Goal: Use online tool/utility: Utilize a website feature to perform a specific function

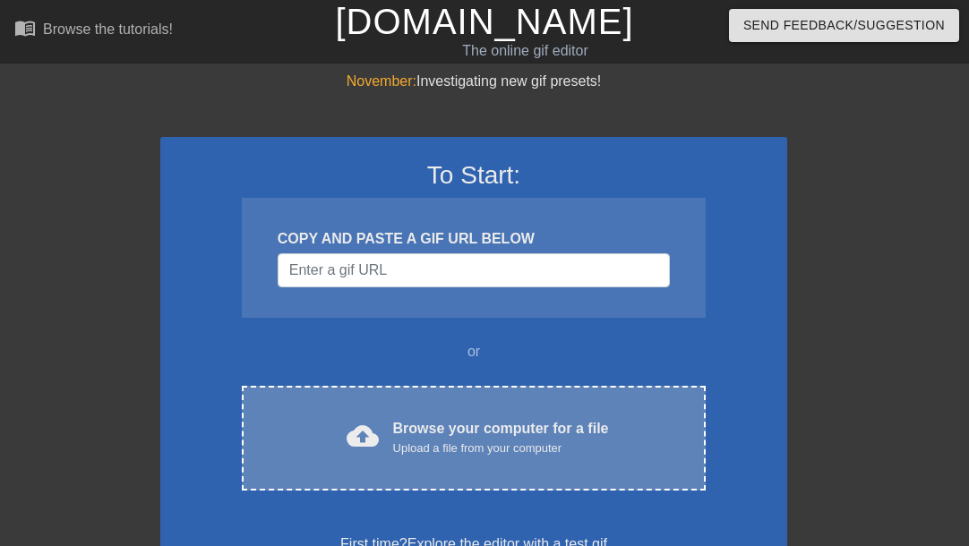
drag, startPoint x: 0, startPoint y: 0, endPoint x: 416, endPoint y: 419, distance: 590.7
click at [416, 419] on div "Browse your computer for a file Upload a file from your computer" at bounding box center [501, 437] width 216 height 39
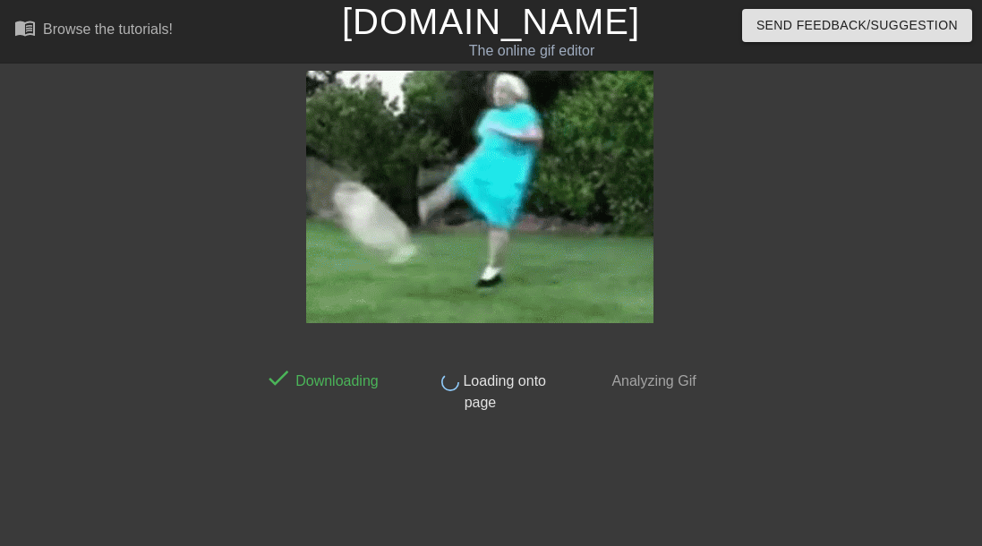
click at [661, 74] on div at bounding box center [481, 197] width 450 height 253
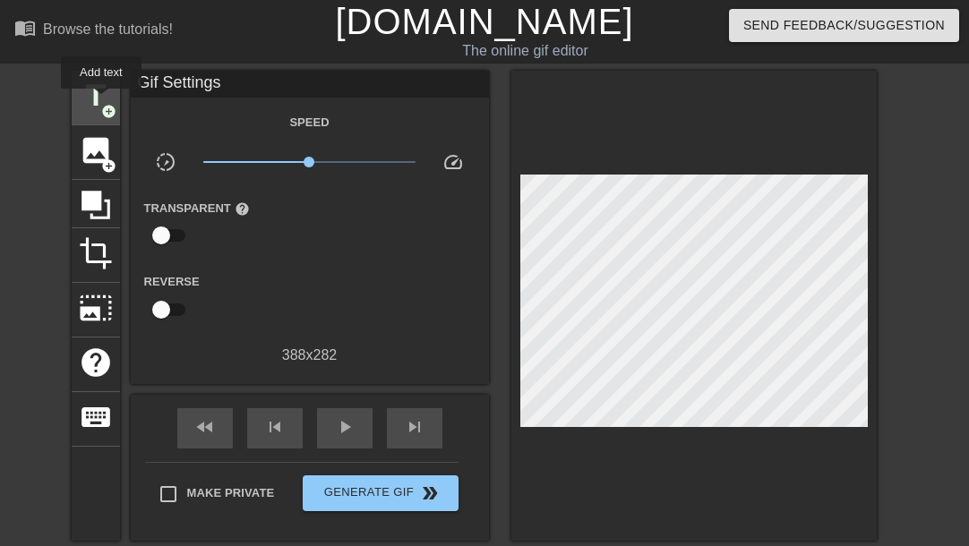
click at [101, 101] on span "title" at bounding box center [96, 96] width 34 height 34
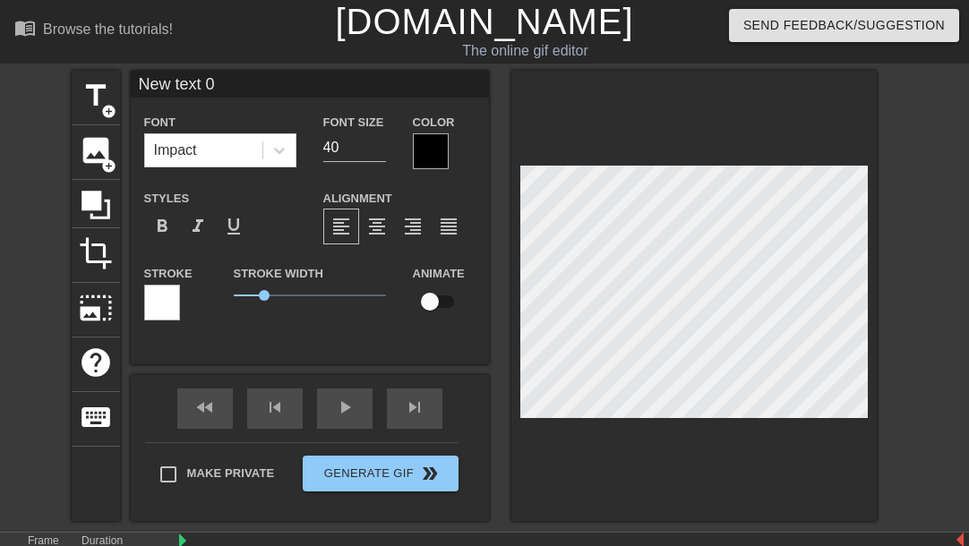
drag, startPoint x: 272, startPoint y: 89, endPoint x: 3, endPoint y: 82, distance: 269.6
click at [3, 82] on div "title add_circle image add_circle crop photo_size_select_large help keyboard Ne…" at bounding box center [484, 296] width 969 height 450
type input "eiqmy"
click at [442, 156] on div at bounding box center [431, 151] width 36 height 36
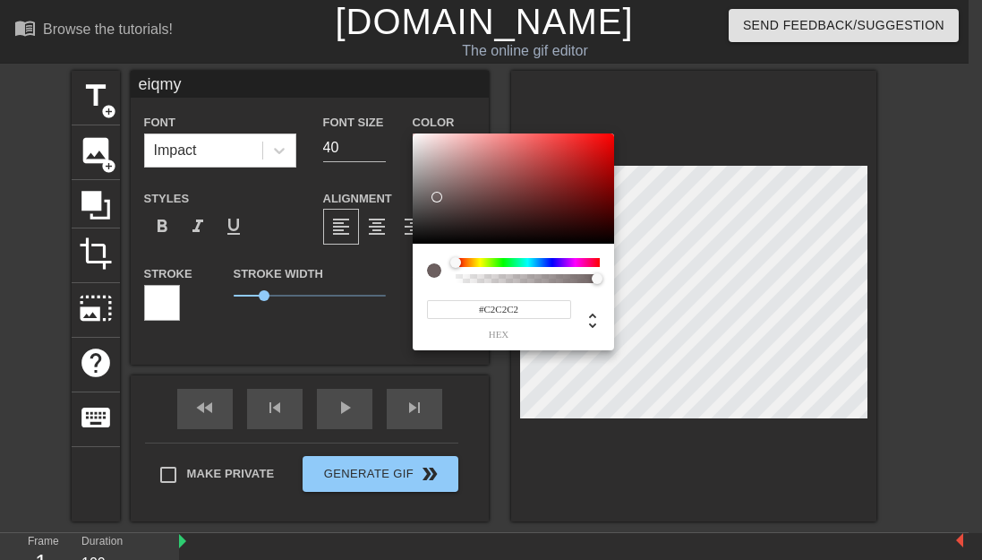
type input "#FFFFFF"
drag, startPoint x: 456, startPoint y: 215, endPoint x: 359, endPoint y: 92, distance: 156.2
click at [359, 92] on div "#FFFFFF hex" at bounding box center [491, 280] width 982 height 560
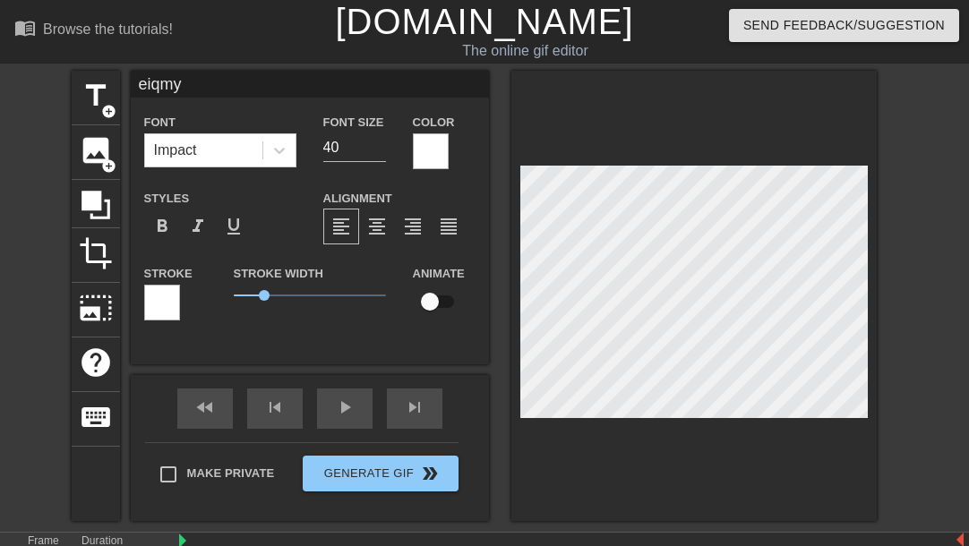
click at [155, 298] on div at bounding box center [162, 303] width 36 height 36
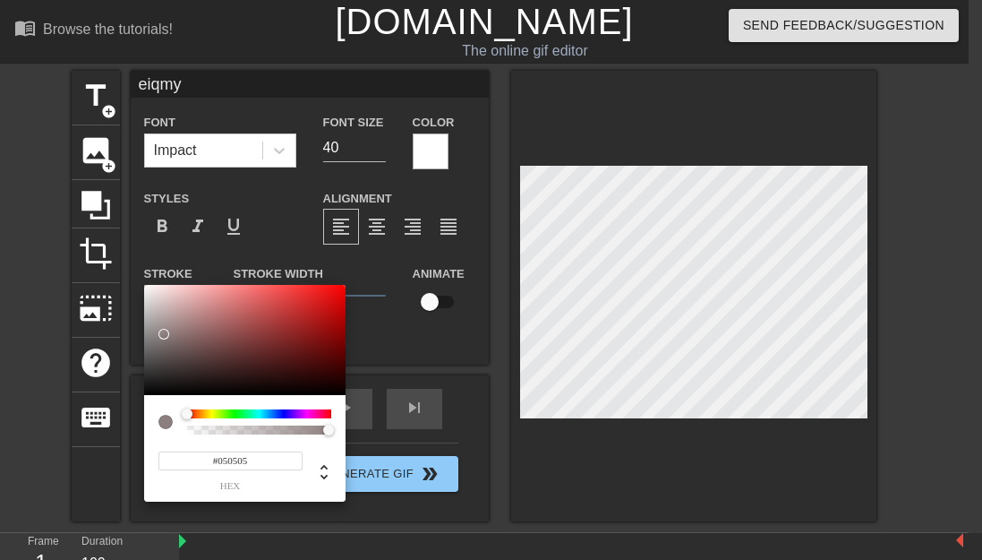
type input "#000000"
drag, startPoint x: 151, startPoint y: 346, endPoint x: 94, endPoint y: 361, distance: 59.3
click at [92, 440] on div "#000000 hex" at bounding box center [491, 280] width 982 height 560
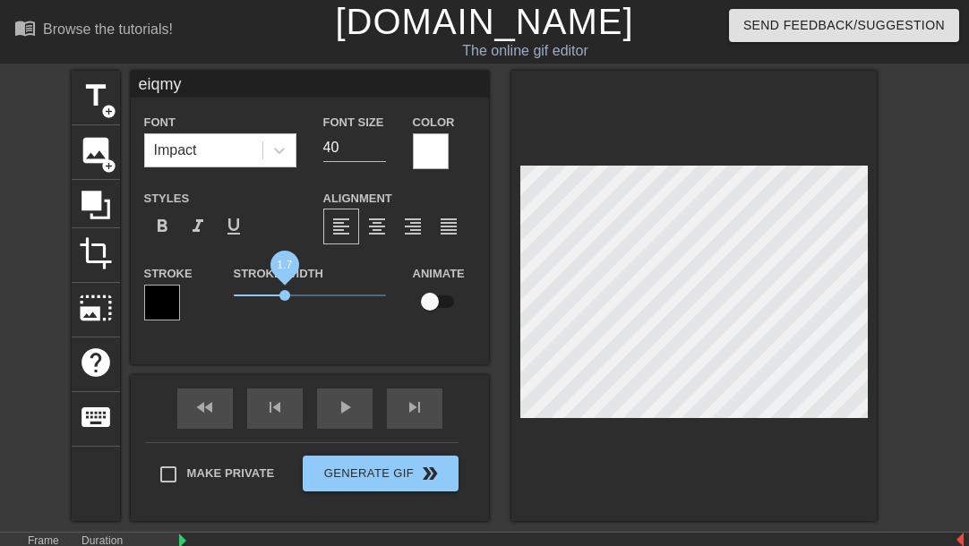
drag, startPoint x: 265, startPoint y: 291, endPoint x: 285, endPoint y: 294, distance: 19.9
click at [285, 294] on span "1.7" at bounding box center [284, 295] width 11 height 11
click at [283, 147] on icon at bounding box center [279, 150] width 18 height 18
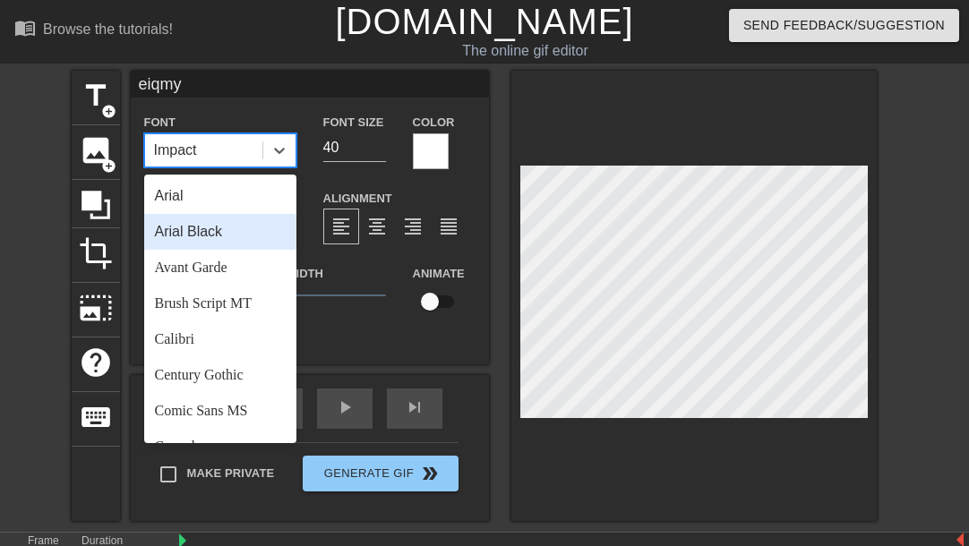
click at [233, 230] on div "Arial Black" at bounding box center [220, 232] width 152 height 36
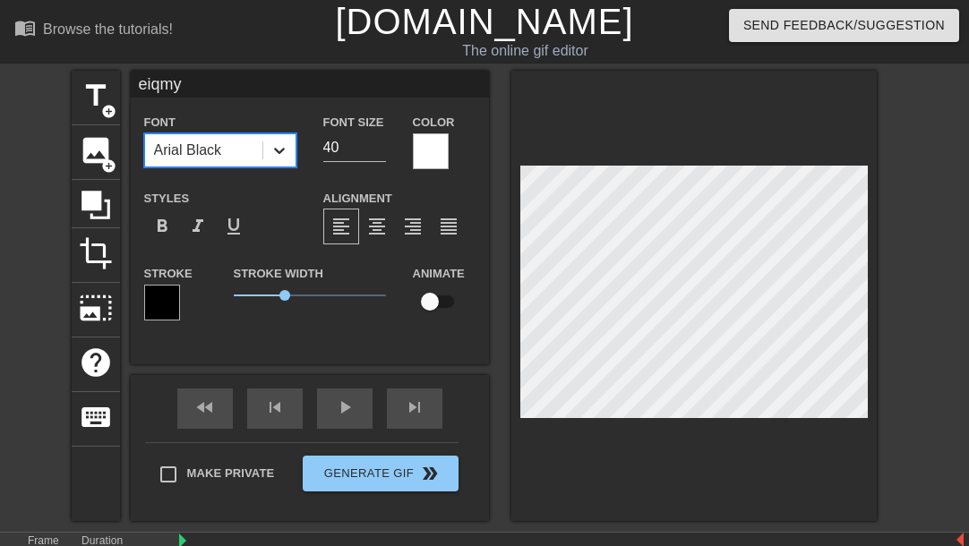
click at [282, 154] on icon at bounding box center [279, 150] width 18 height 18
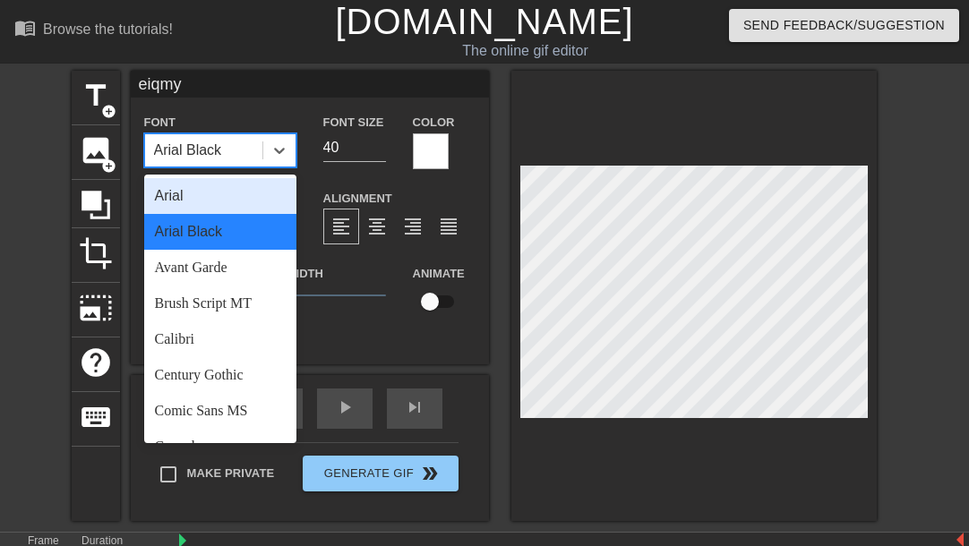
click at [244, 198] on div "Arial" at bounding box center [220, 196] width 152 height 36
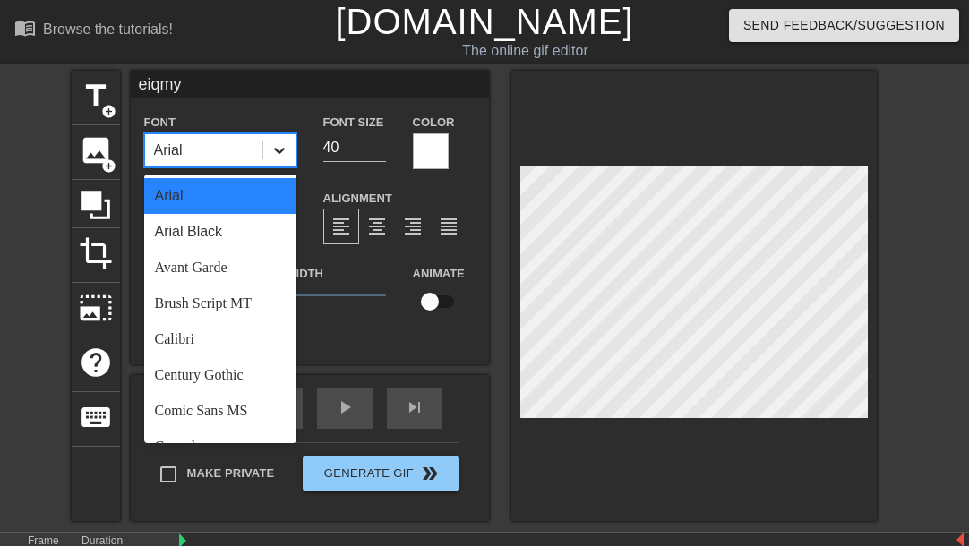
click at [277, 155] on icon at bounding box center [279, 150] width 18 height 18
click at [238, 300] on div "Brush Script MT" at bounding box center [220, 304] width 152 height 36
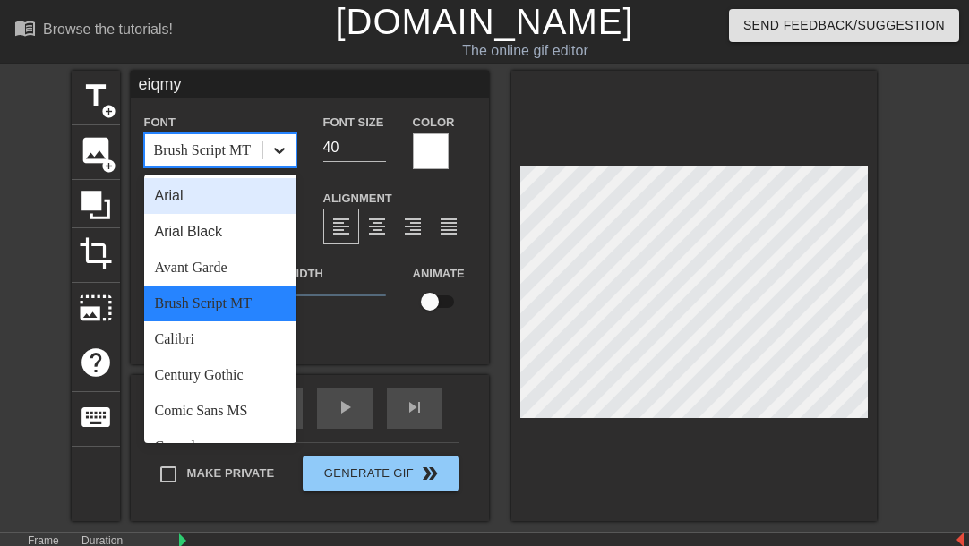
click at [287, 152] on icon at bounding box center [279, 150] width 18 height 18
click at [240, 205] on div "Arial" at bounding box center [220, 196] width 152 height 36
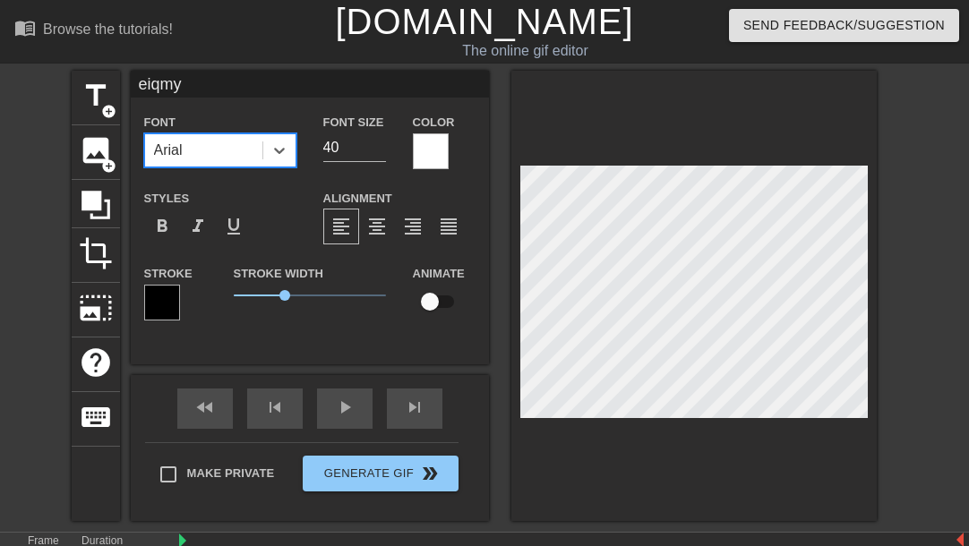
click at [436, 304] on input "checkbox" at bounding box center [430, 302] width 102 height 34
checkbox input "true"
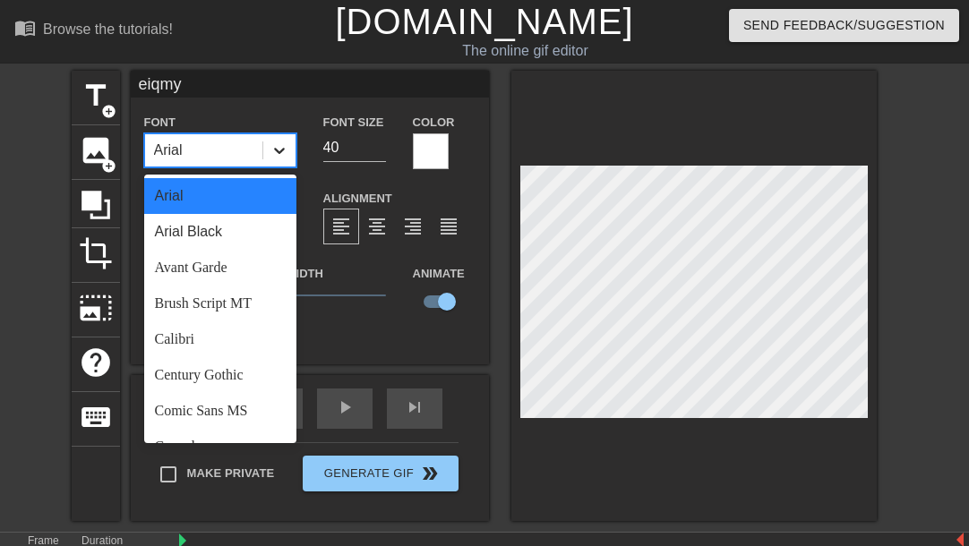
click at [276, 159] on div at bounding box center [279, 150] width 32 height 32
click at [243, 395] on div "Comic Sans MS" at bounding box center [220, 411] width 152 height 36
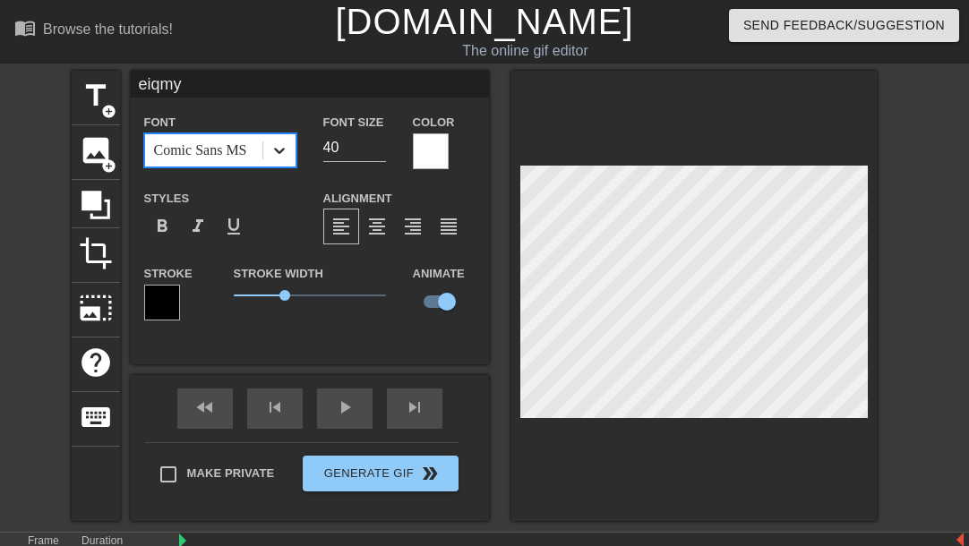
click at [266, 143] on div at bounding box center [279, 150] width 32 height 32
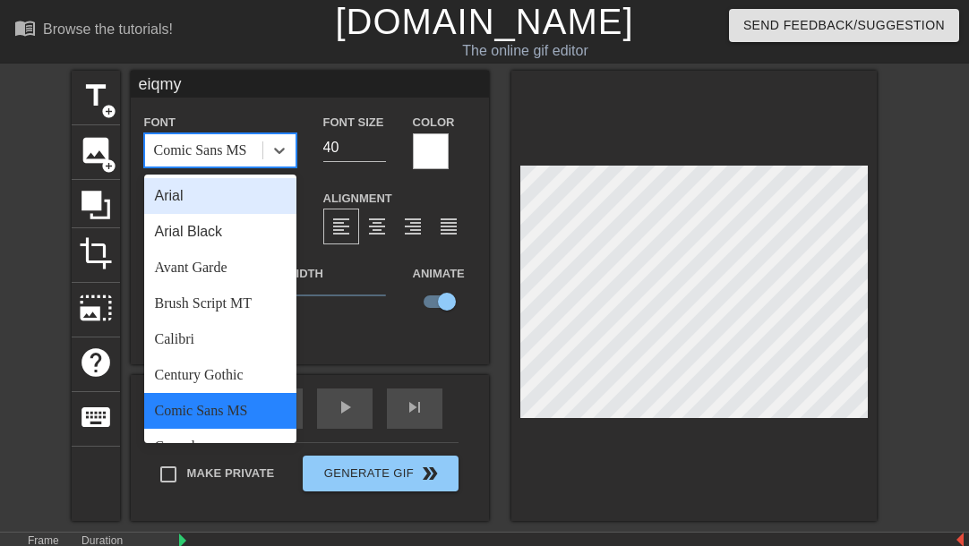
click at [225, 182] on div "Arial" at bounding box center [220, 196] width 152 height 36
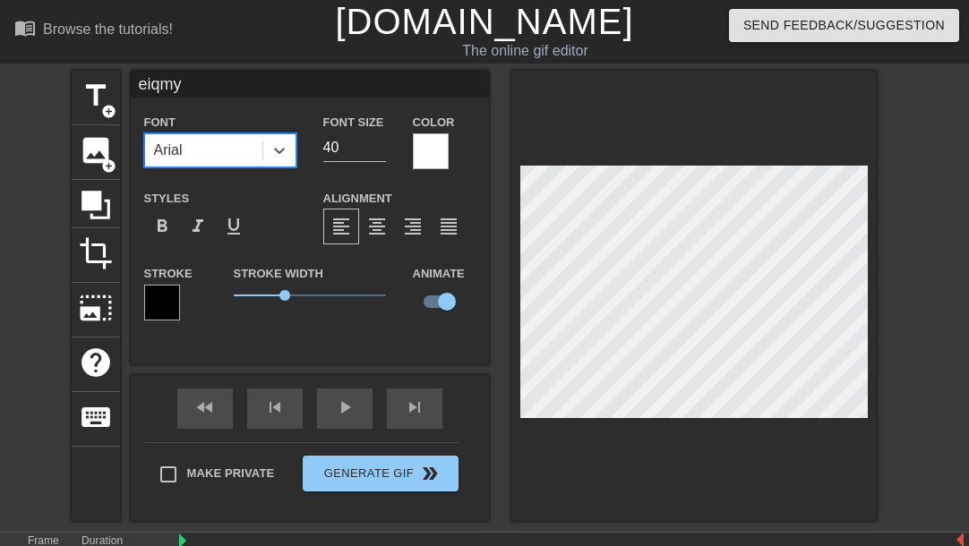
click at [253, 126] on div "Font option Arial, selected. 0 results available. Select is focused ,type to re…" at bounding box center [220, 139] width 152 height 56
click at [156, 230] on span "format_bold" at bounding box center [161, 226] width 21 height 21
click at [309, 337] on div "eiqmy Font Arial Font Size 40 Color Styles format_bold format_italic format_und…" at bounding box center [310, 218] width 358 height 294
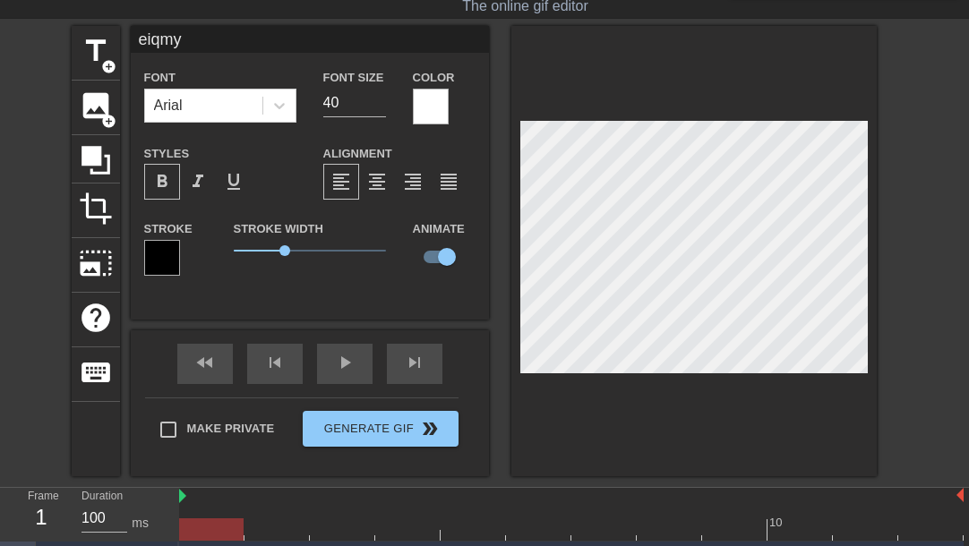
scroll to position [84, 0]
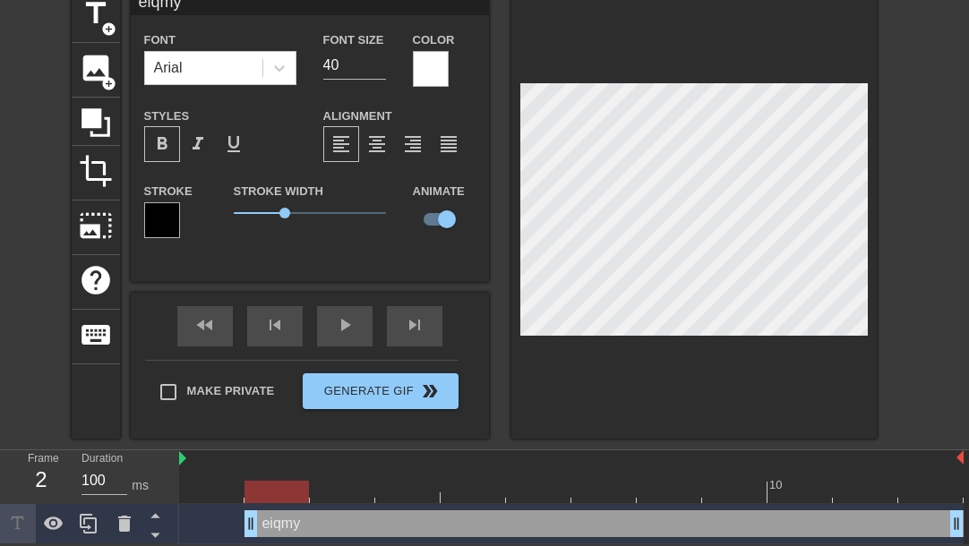
drag, startPoint x: 188, startPoint y: 518, endPoint x: 264, endPoint y: 501, distance: 78.0
click at [237, 527] on div "eiqmy drag_handle drag_handle" at bounding box center [571, 523] width 784 height 27
click at [275, 492] on div at bounding box center [276, 492] width 64 height 22
click at [891, 92] on div "title add_circle image add_circle crop photo_size_select_large help keyboard ei…" at bounding box center [484, 213] width 969 height 450
click at [477, 350] on div "fast_rewind skip_previous play_arrow skip_next Make Private Generate Gif double…" at bounding box center [310, 366] width 358 height 146
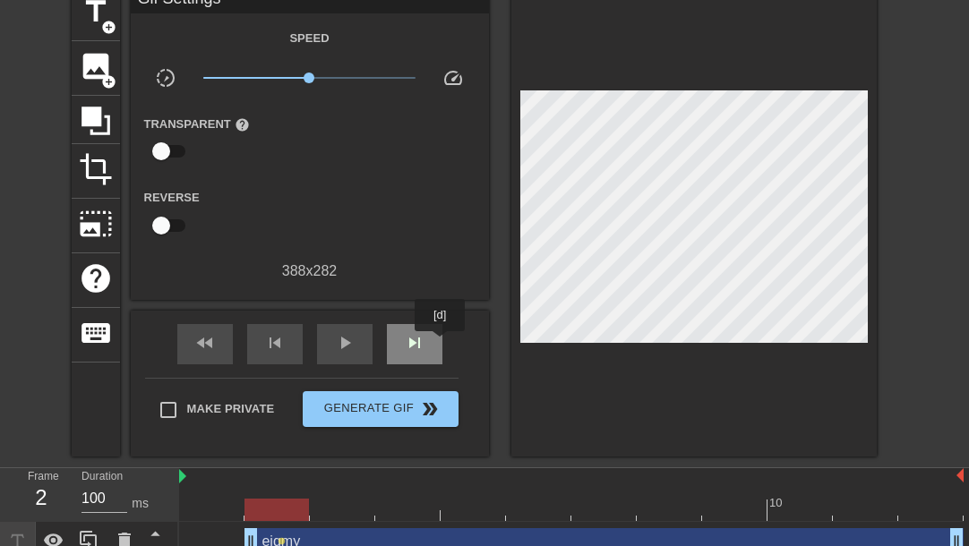
click at [441, 344] on div "skip_next" at bounding box center [415, 344] width 56 height 40
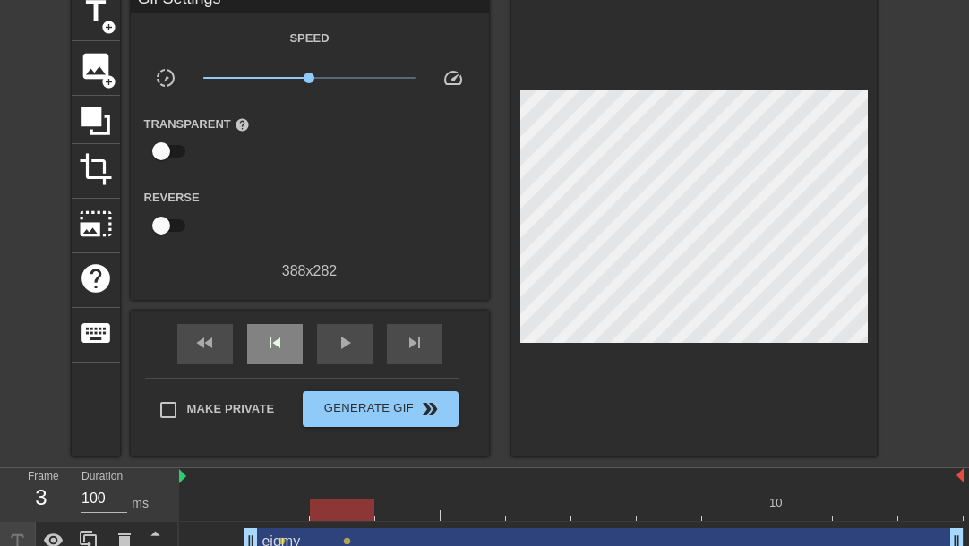
click at [262, 319] on div "fast_rewind skip_previous play_arrow skip_next" at bounding box center [310, 344] width 292 height 67
click at [270, 332] on span "skip_previous" at bounding box center [274, 342] width 21 height 21
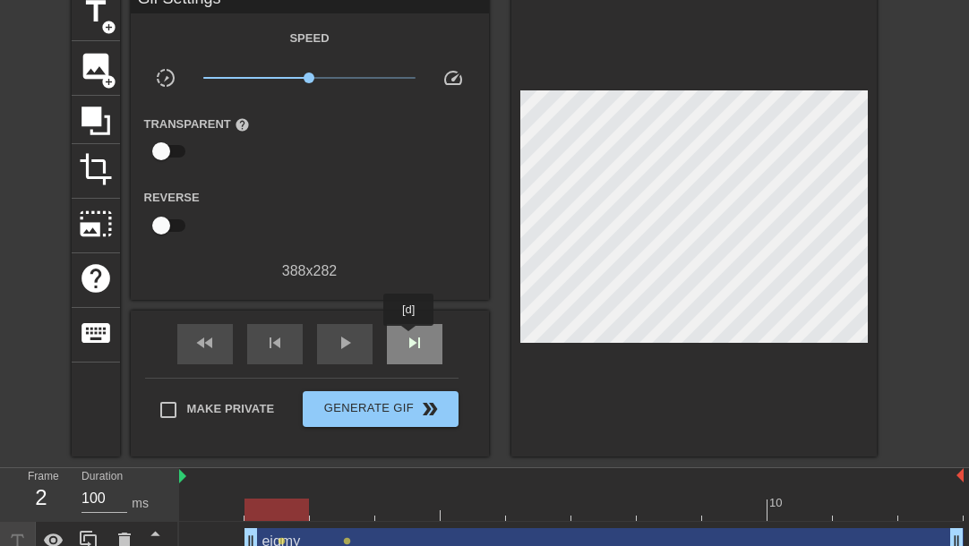
click at [409, 338] on span "skip_next" at bounding box center [414, 342] width 21 height 21
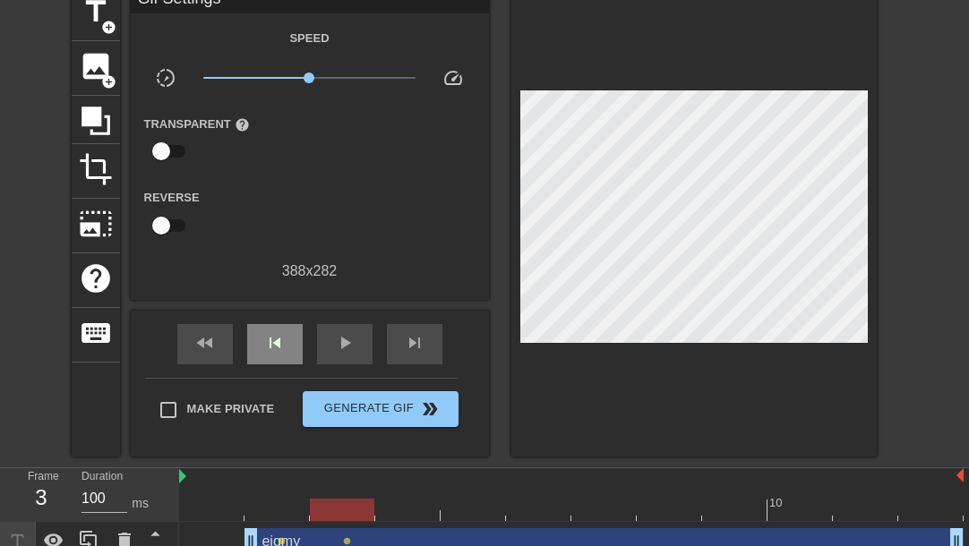
click at [287, 347] on div "skip_previous" at bounding box center [275, 344] width 56 height 40
click at [868, 108] on div at bounding box center [693, 222] width 365 height 470
click at [868, 101] on div at bounding box center [693, 222] width 365 height 470
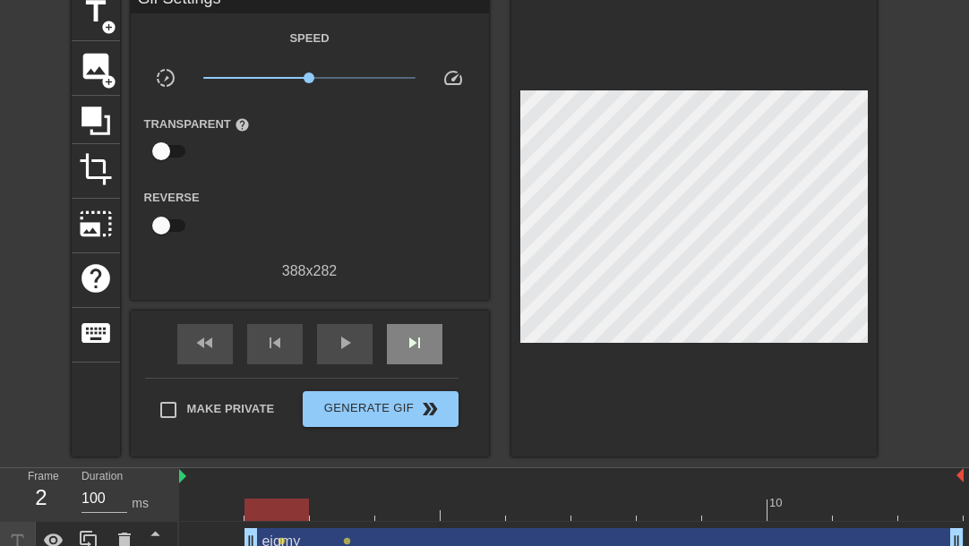
click at [395, 314] on div "fast_rewind skip_previous play_arrow skip_next" at bounding box center [310, 344] width 292 height 67
click at [402, 352] on div "skip_next" at bounding box center [415, 344] width 56 height 40
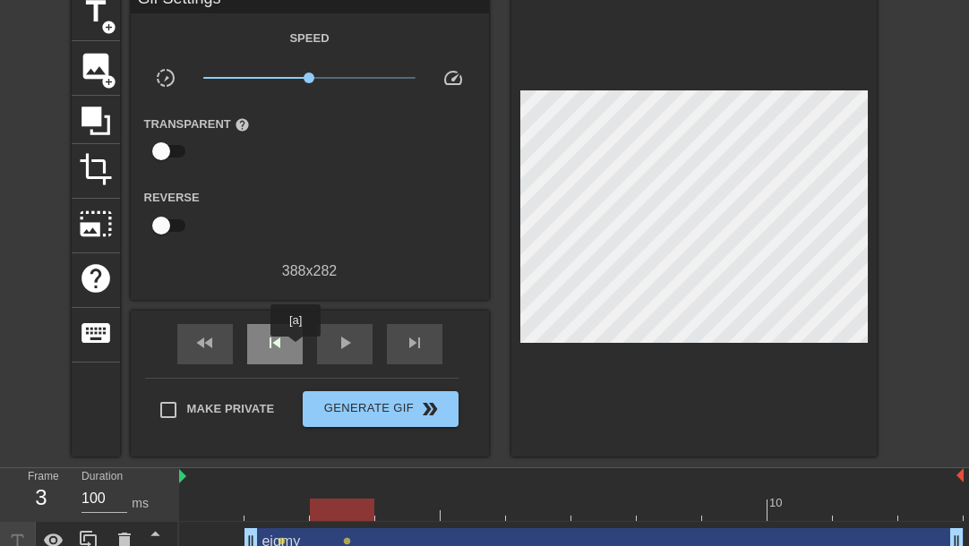
click at [295, 349] on div "skip_previous" at bounding box center [275, 344] width 56 height 40
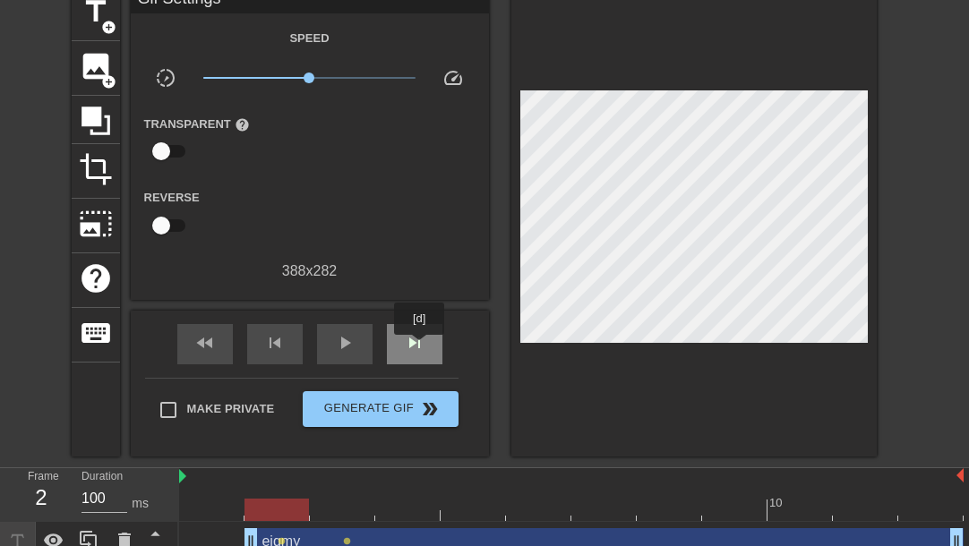
click at [420, 347] on span "skip_next" at bounding box center [414, 342] width 21 height 21
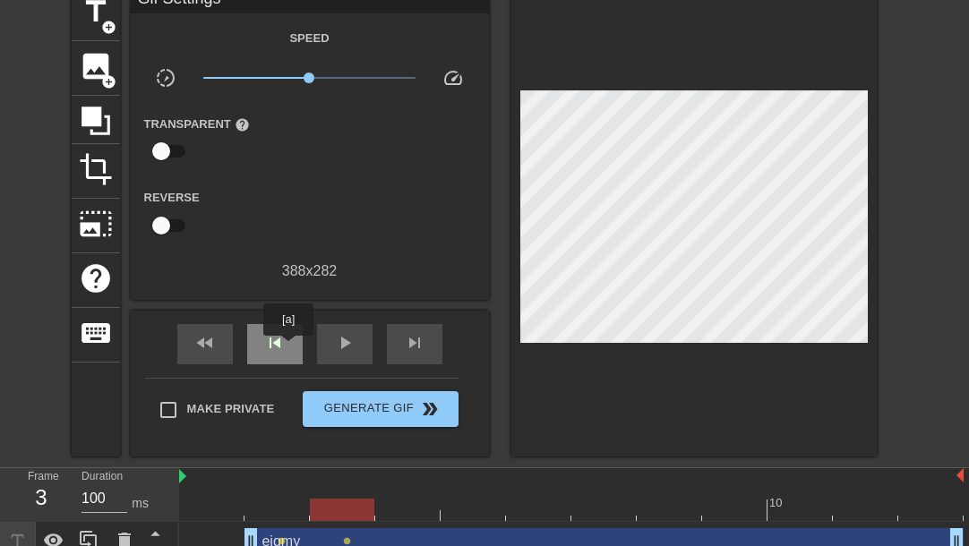
click at [288, 348] on div "skip_previous" at bounding box center [275, 344] width 56 height 40
click at [258, 328] on div "skip_previous" at bounding box center [275, 344] width 56 height 40
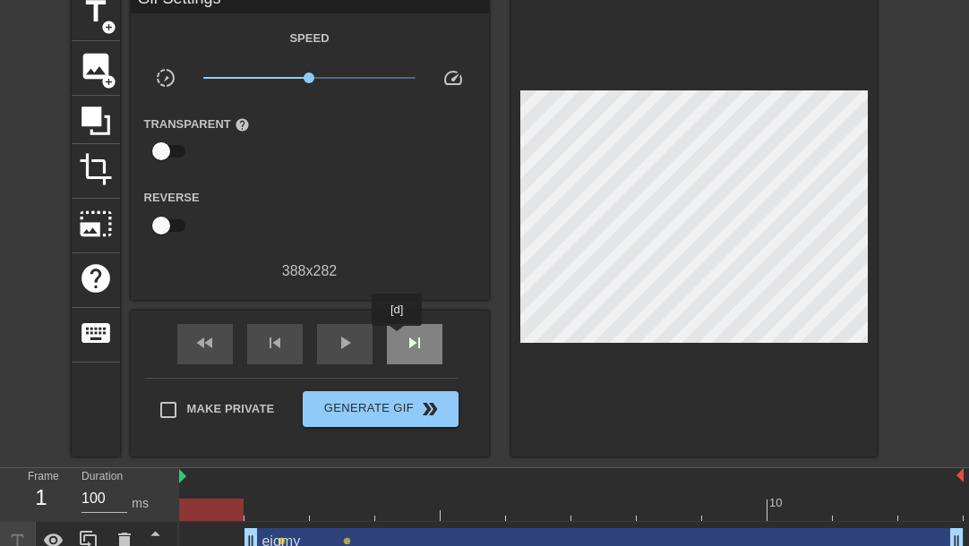
click at [398, 338] on div "skip_next" at bounding box center [415, 344] width 56 height 40
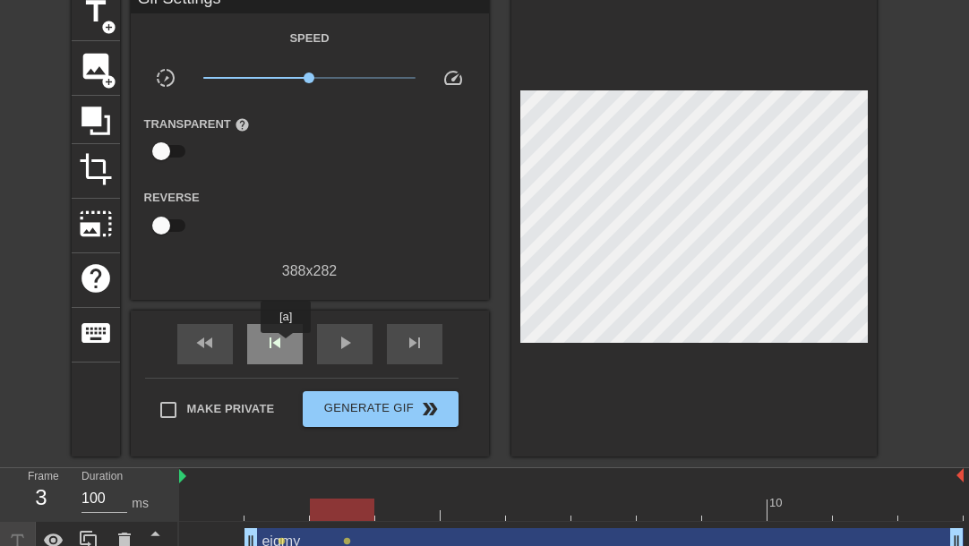
click at [286, 346] on div "skip_previous" at bounding box center [275, 344] width 56 height 40
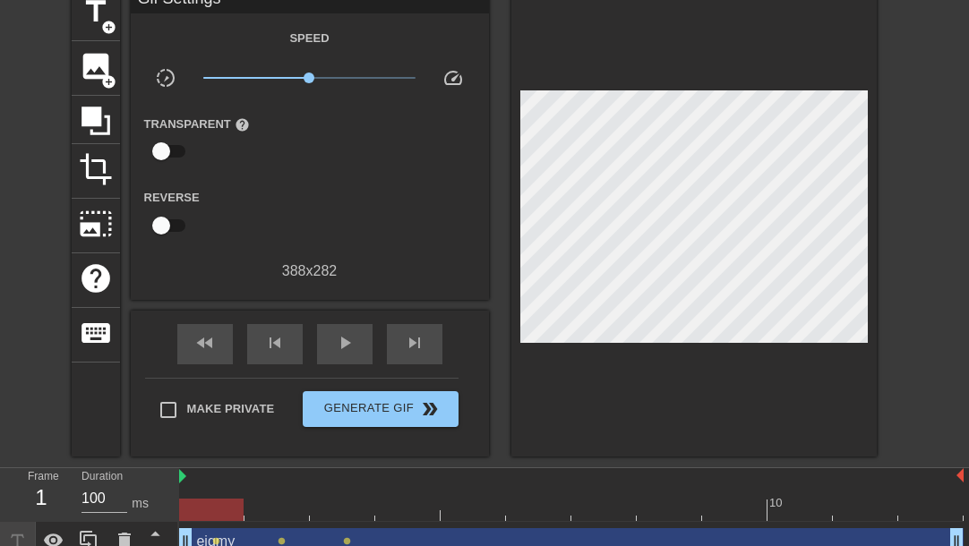
drag, startPoint x: 248, startPoint y: 532, endPoint x: 185, endPoint y: 534, distance: 62.7
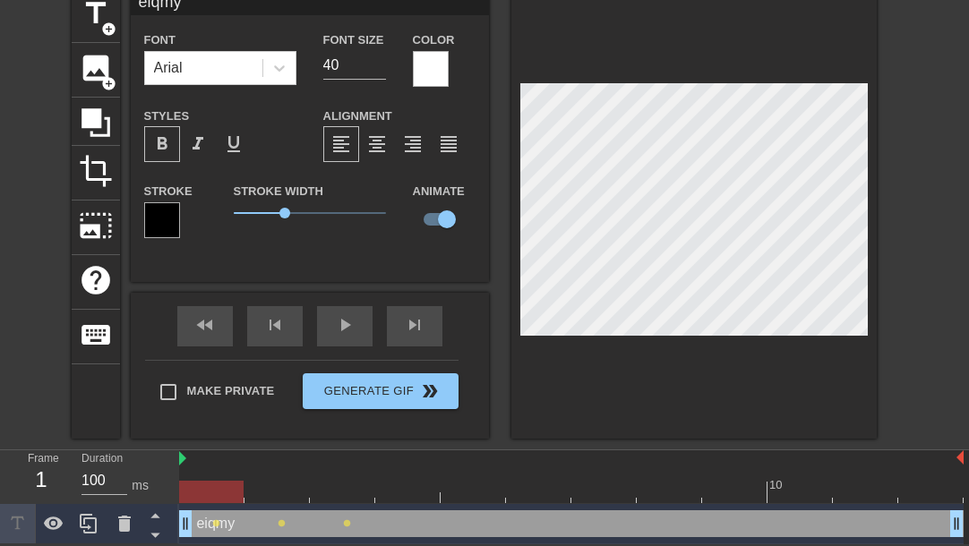
click at [898, 95] on div "title add_circle image add_circle crop photo_size_select_large help keyboard ei…" at bounding box center [484, 213] width 969 height 450
click at [215, 520] on div "10 eiqmy drag_handle drag_handle lens lens lens" at bounding box center [574, 497] width 790 height 94
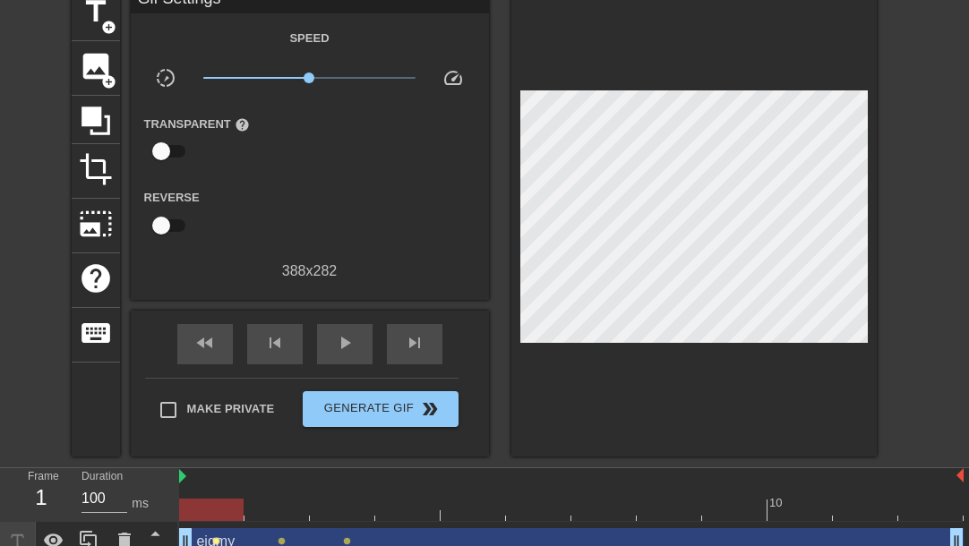
click at [217, 540] on span "lens" at bounding box center [216, 541] width 8 height 8
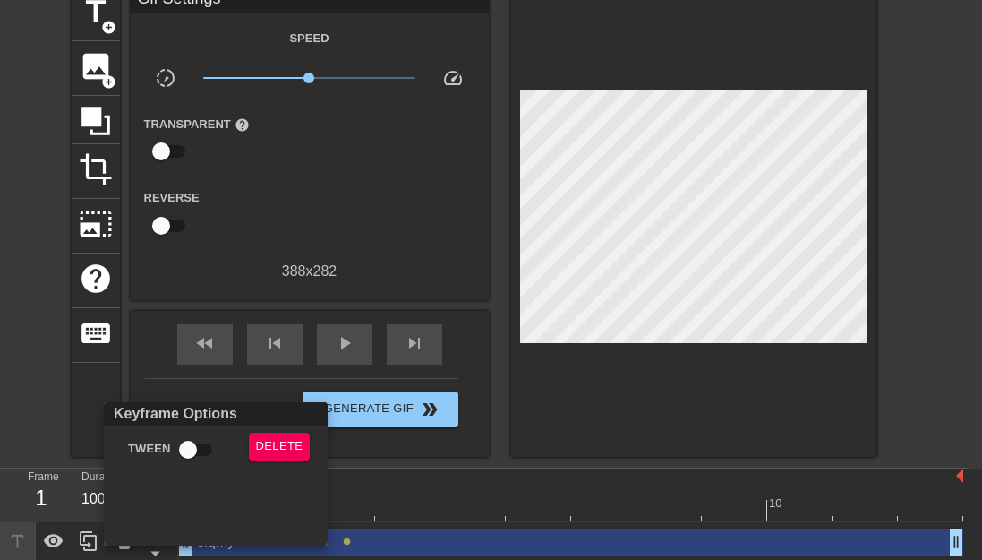
drag, startPoint x: 217, startPoint y: 540, endPoint x: 149, endPoint y: 475, distance: 94.4
click at [149, 475] on div "Keyframe Options Tween Delete" at bounding box center [216, 473] width 224 height 143
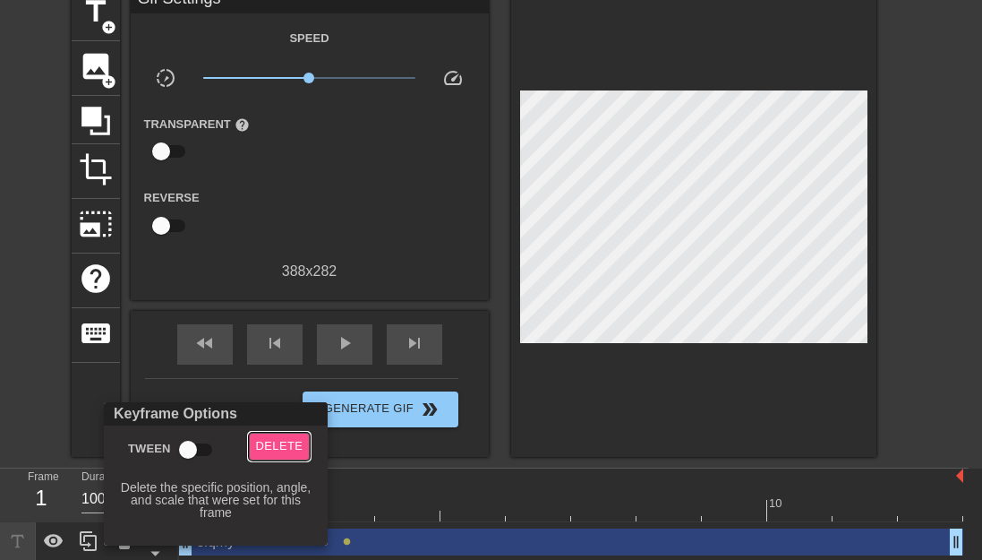
click at [280, 434] on button "Delete" at bounding box center [280, 446] width 62 height 28
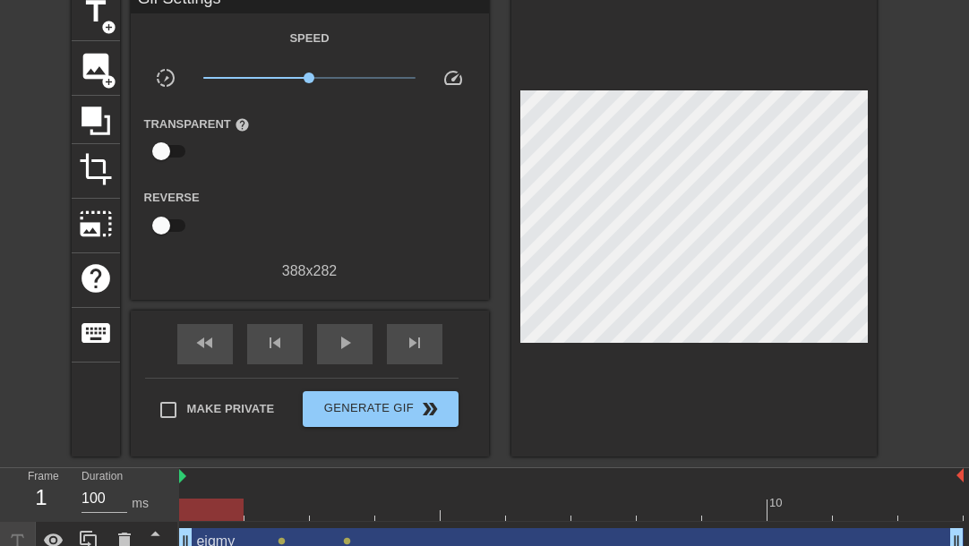
click at [267, 499] on div at bounding box center [571, 510] width 784 height 22
click at [254, 351] on div "skip_previous" at bounding box center [275, 344] width 56 height 40
click at [426, 316] on div "fast_rewind skip_previous play_arrow skip_next" at bounding box center [310, 344] width 292 height 67
click at [410, 339] on span "skip_next" at bounding box center [414, 342] width 21 height 21
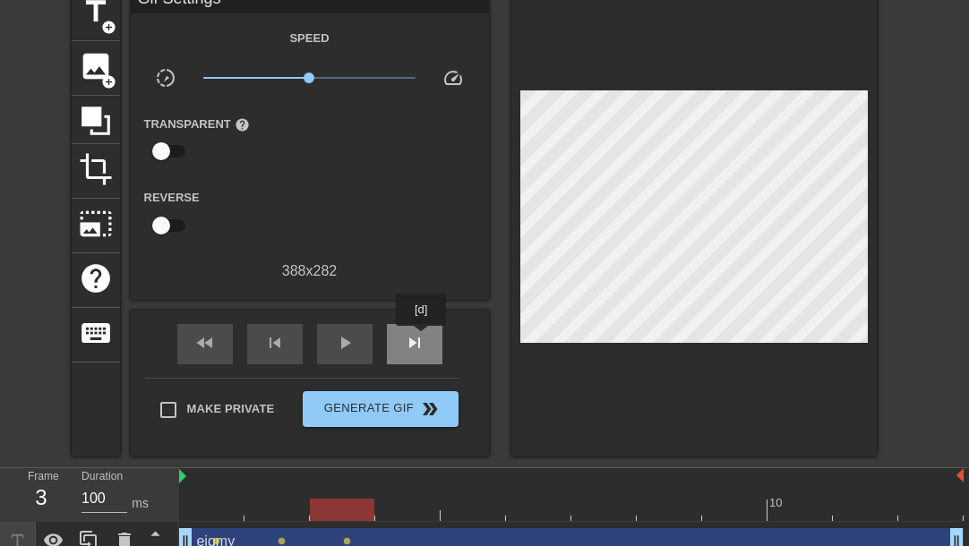
click at [423, 337] on span "skip_next" at bounding box center [414, 342] width 21 height 21
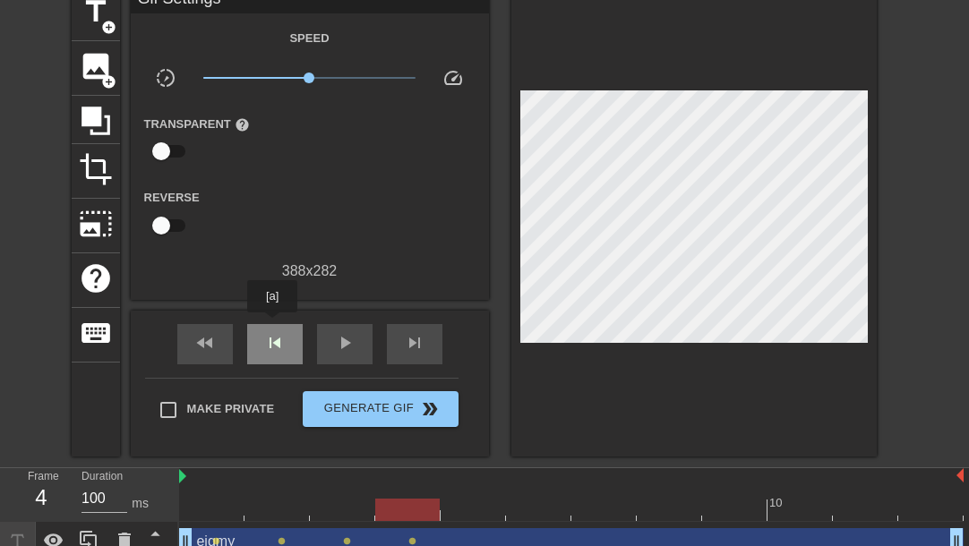
click at [272, 325] on div "skip_previous" at bounding box center [275, 344] width 56 height 40
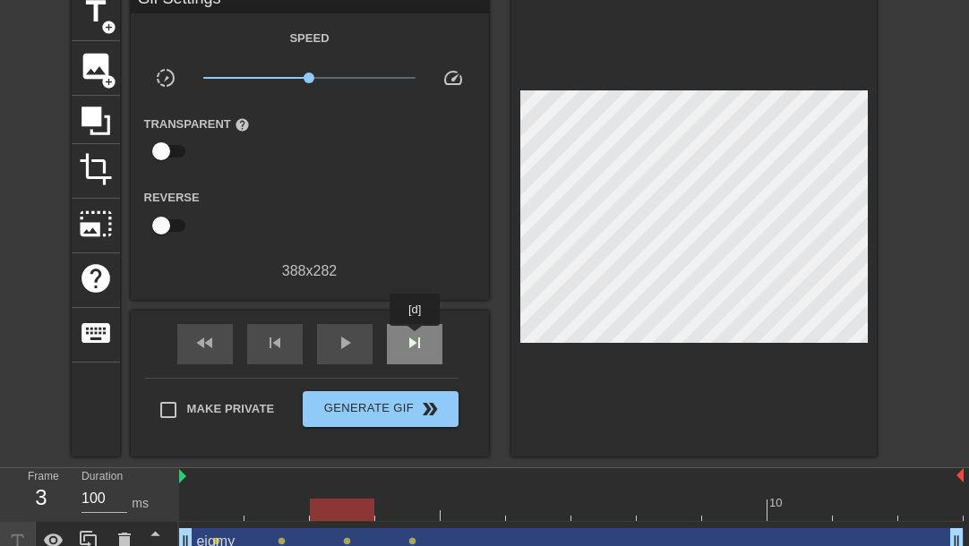
click at [415, 338] on span "skip_next" at bounding box center [414, 342] width 21 height 21
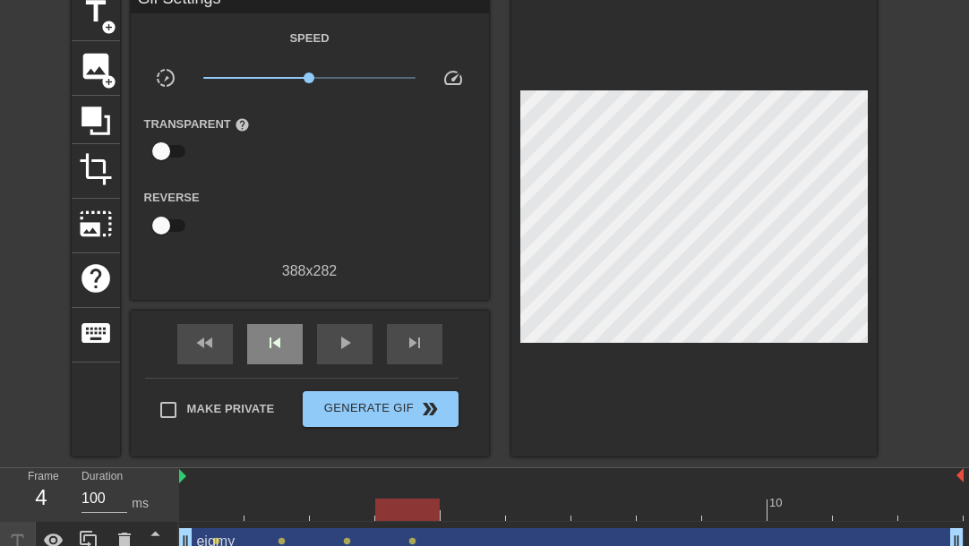
click at [295, 312] on div "fast_rewind skip_previous play_arrow skip_next" at bounding box center [310, 344] width 292 height 67
click at [295, 329] on div "skip_previous" at bounding box center [275, 344] width 56 height 40
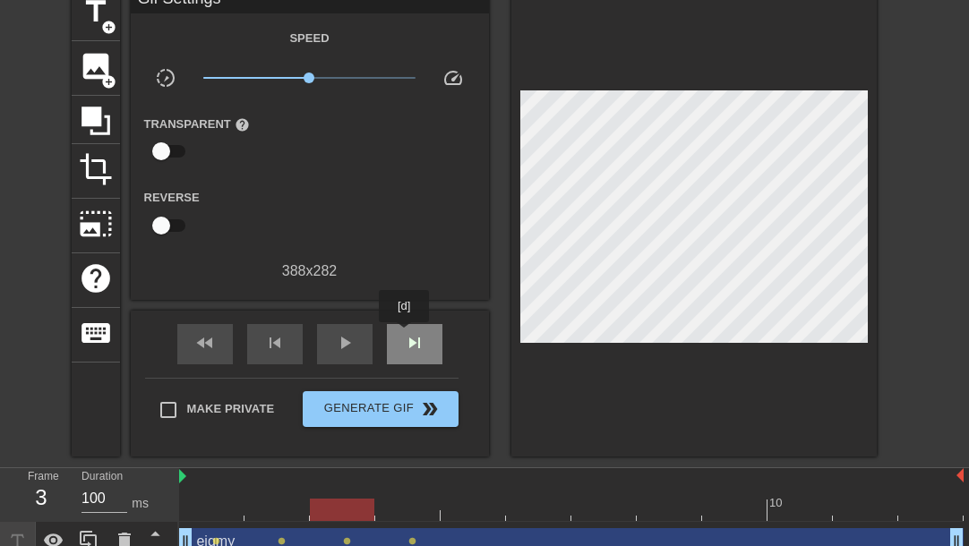
click at [405, 335] on span "skip_next" at bounding box center [414, 342] width 21 height 21
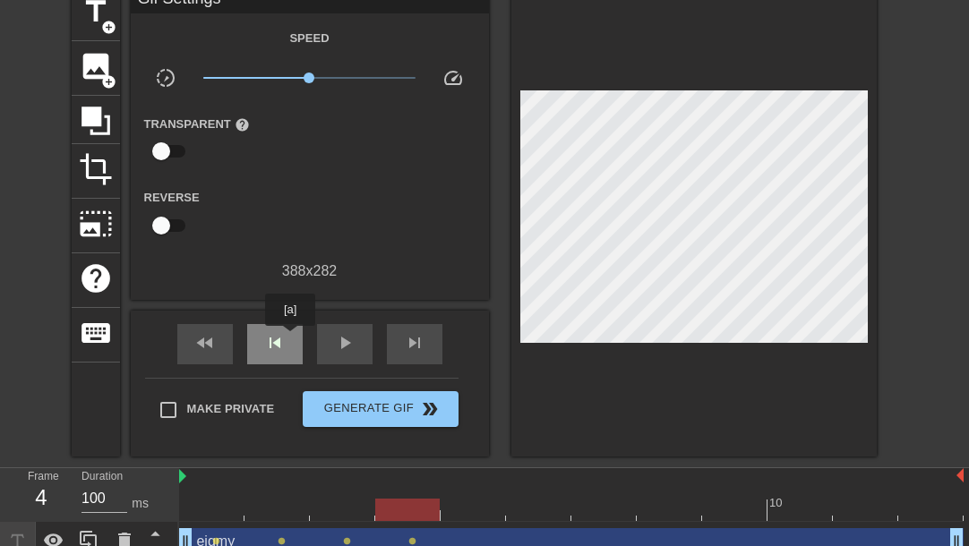
click at [290, 338] on div "skip_previous" at bounding box center [275, 344] width 56 height 40
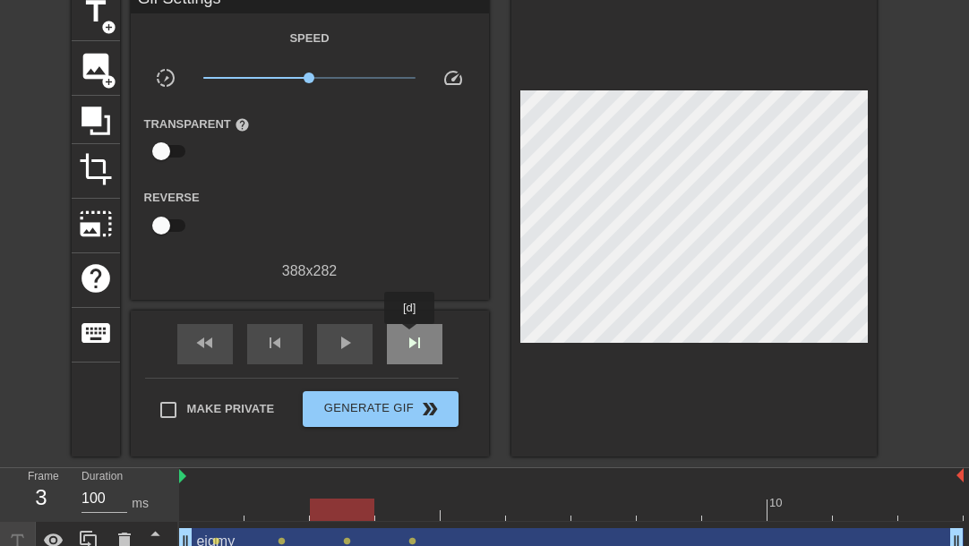
click at [410, 337] on span "skip_next" at bounding box center [414, 342] width 21 height 21
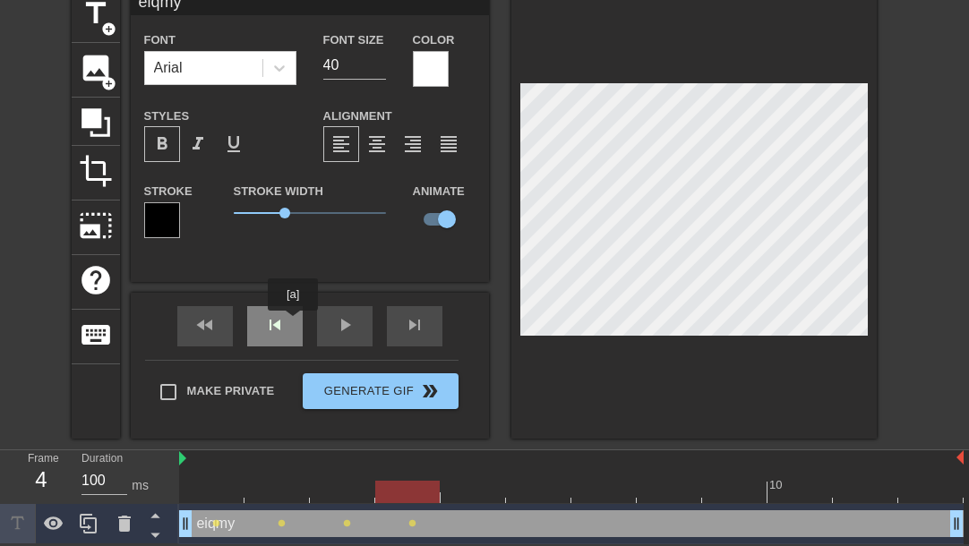
click at [287, 323] on div "skip_previous" at bounding box center [275, 326] width 56 height 40
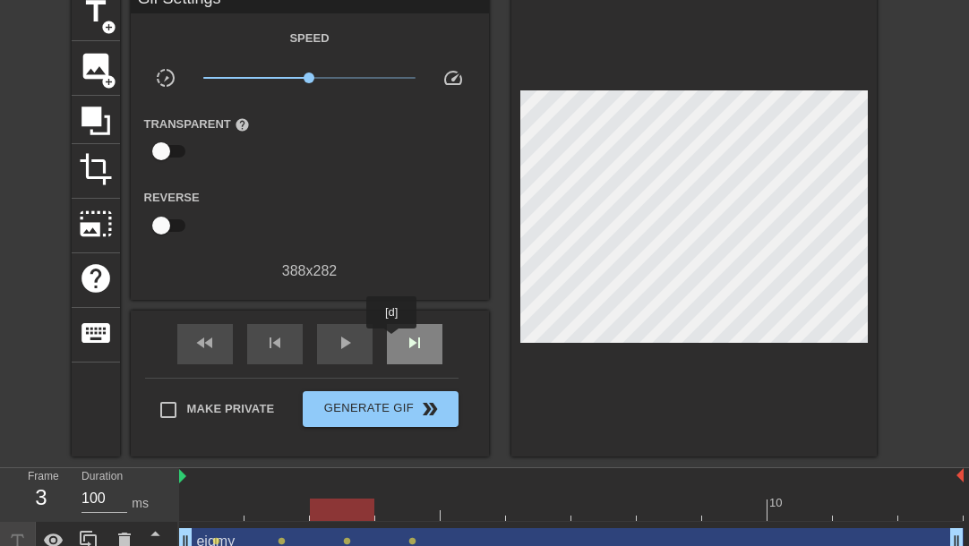
click at [405, 341] on span "skip_next" at bounding box center [414, 342] width 21 height 21
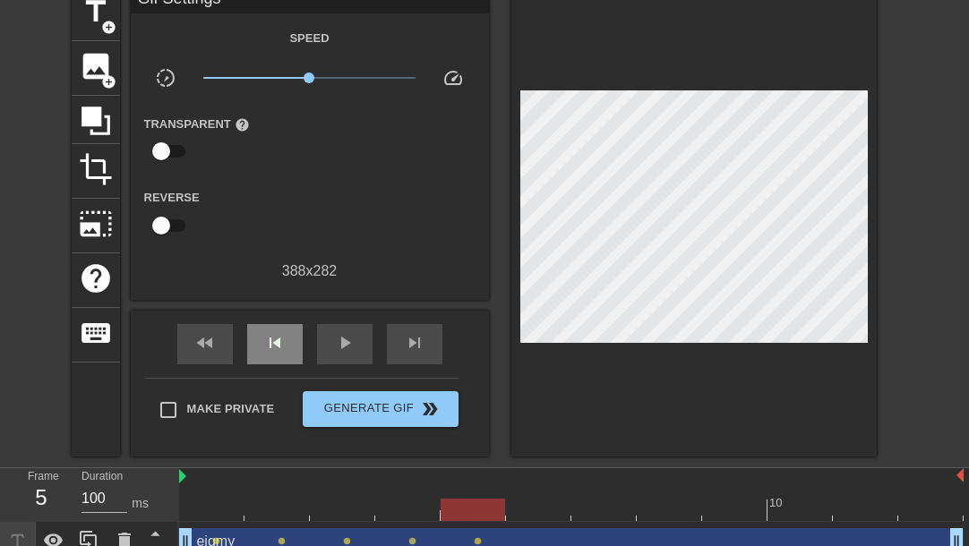
click at [289, 313] on div "fast_rewind skip_previous play_arrow skip_next" at bounding box center [310, 344] width 292 height 67
click at [287, 336] on div "skip_previous" at bounding box center [275, 344] width 56 height 40
click at [274, 346] on span "skip_previous" at bounding box center [274, 342] width 21 height 21
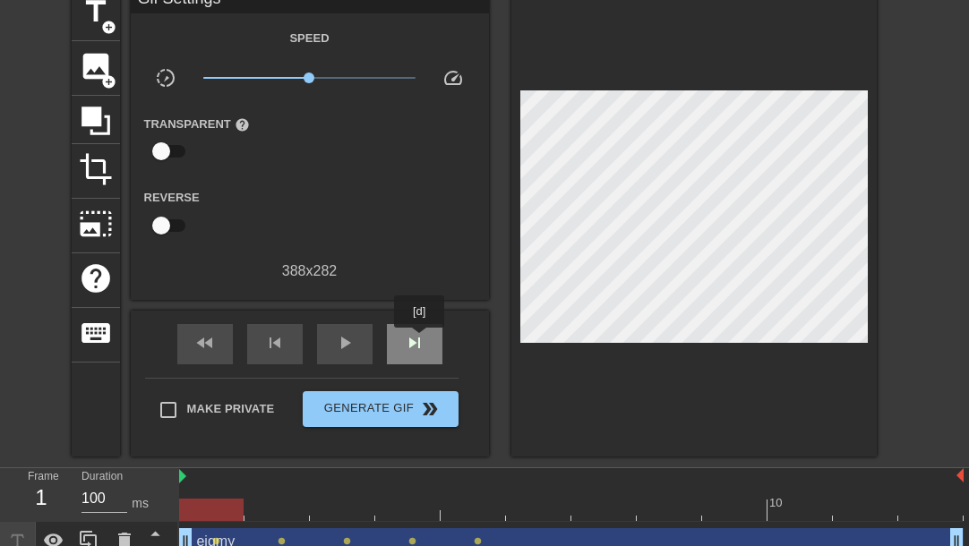
click at [420, 340] on span "skip_next" at bounding box center [414, 342] width 21 height 21
click at [421, 340] on span "skip_next" at bounding box center [414, 342] width 21 height 21
click at [423, 338] on span "skip_next" at bounding box center [414, 342] width 21 height 21
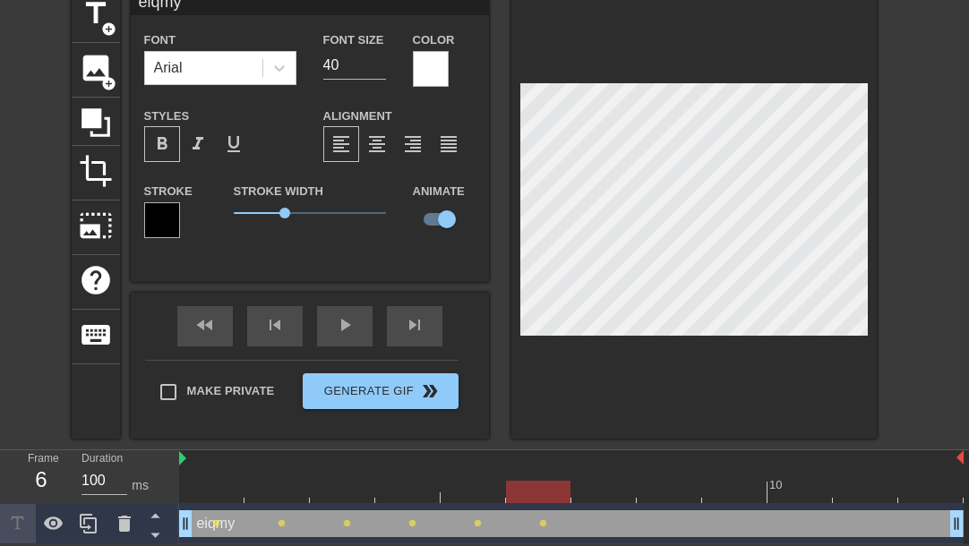
scroll to position [3, 2]
click at [276, 322] on div "skip_previous" at bounding box center [275, 326] width 56 height 40
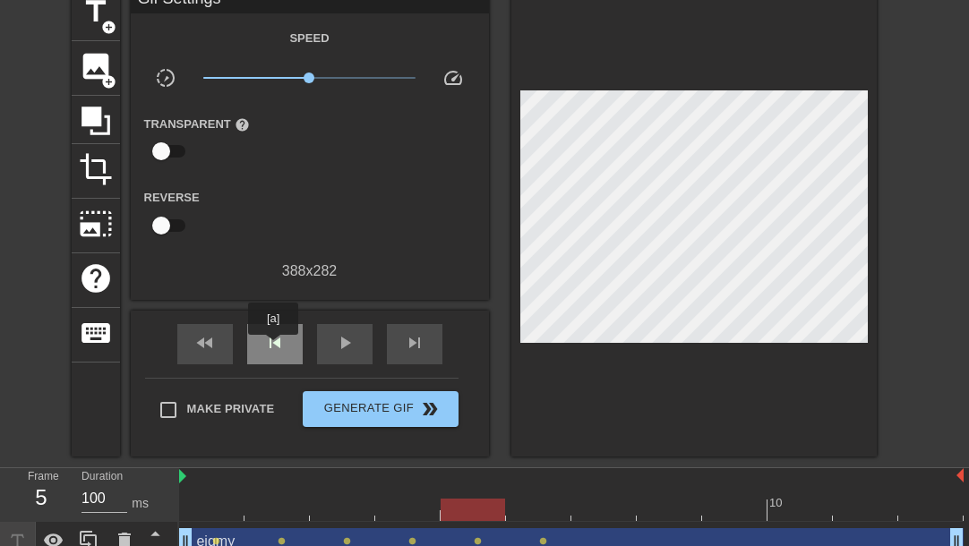
click at [273, 347] on span "skip_previous" at bounding box center [274, 342] width 21 height 21
click at [278, 347] on span "skip_previous" at bounding box center [274, 342] width 21 height 21
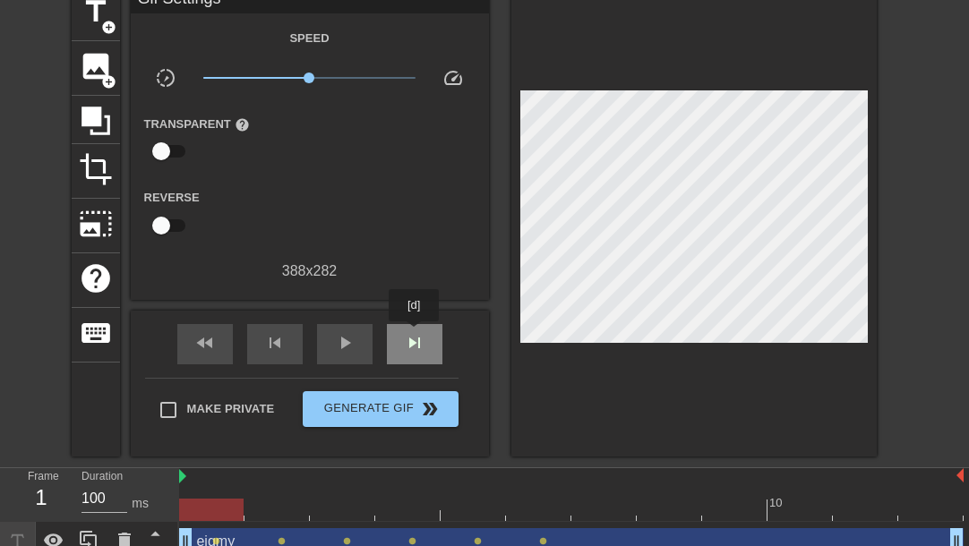
click at [415, 334] on span "skip_next" at bounding box center [414, 342] width 21 height 21
click at [416, 334] on span "skip_next" at bounding box center [414, 342] width 21 height 21
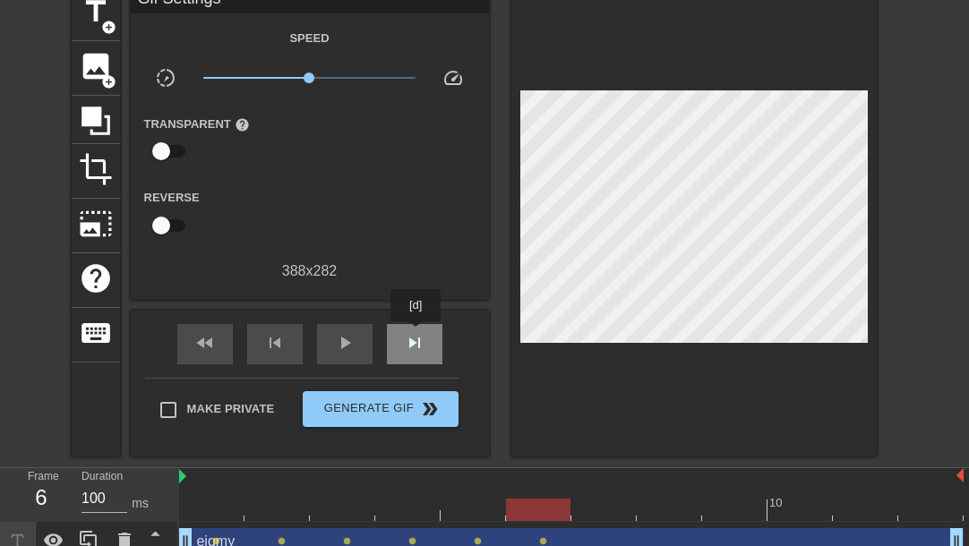
click at [416, 334] on span "skip_next" at bounding box center [414, 342] width 21 height 21
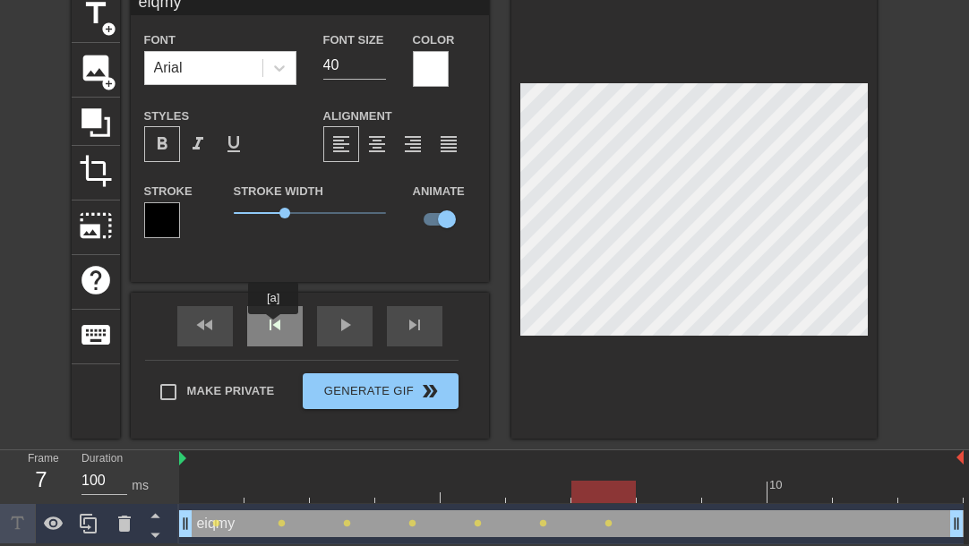
click at [273, 327] on div "skip_previous" at bounding box center [275, 326] width 56 height 40
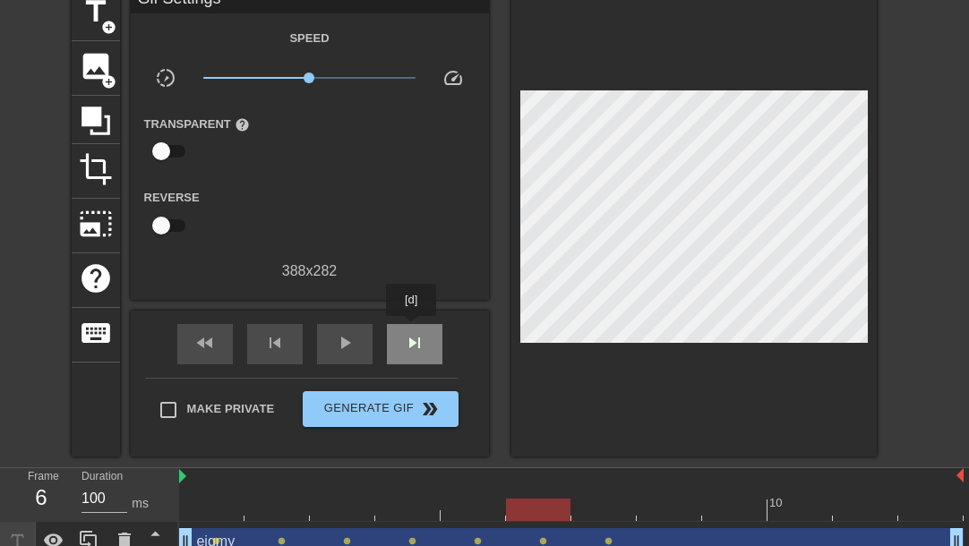
click at [412, 329] on div "skip_next" at bounding box center [415, 344] width 56 height 40
click at [413, 329] on div "skip_next" at bounding box center [415, 344] width 56 height 40
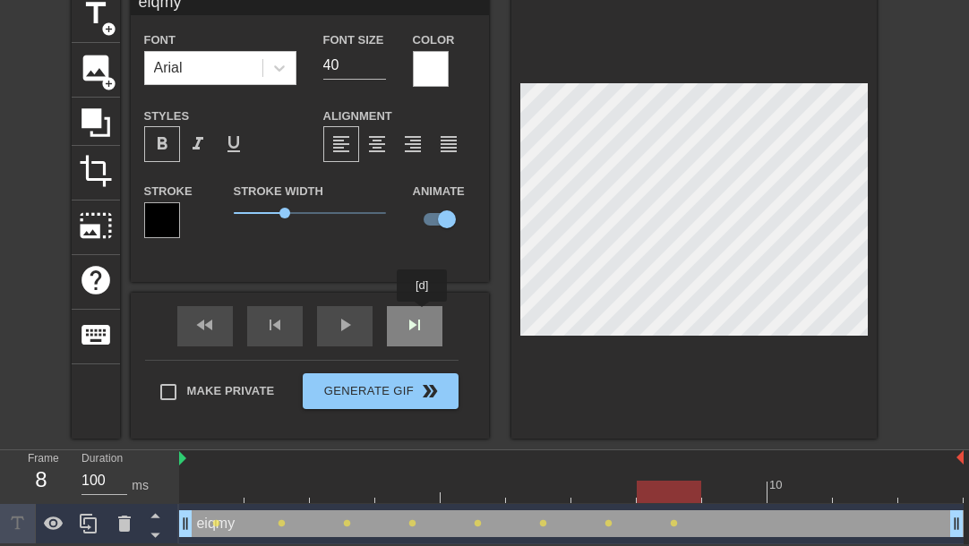
click at [422, 315] on div "fast_rewind skip_previous play_arrow skip_next" at bounding box center [310, 326] width 292 height 67
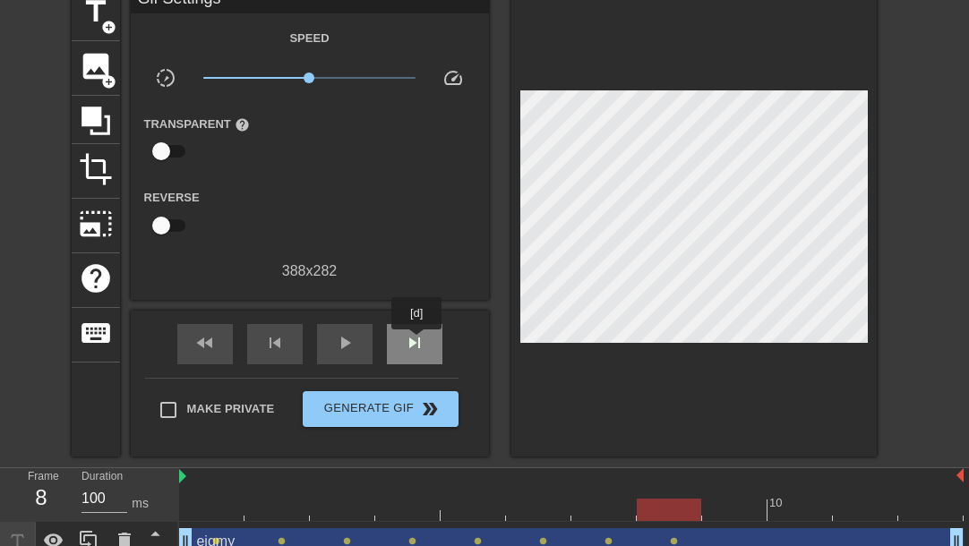
click at [417, 342] on span "skip_next" at bounding box center [414, 342] width 21 height 21
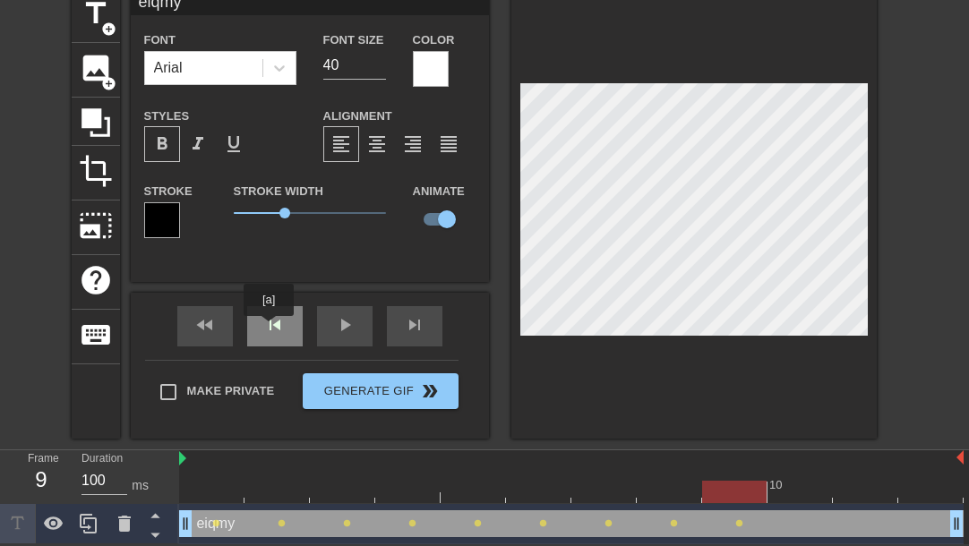
click at [269, 329] on div "skip_previous" at bounding box center [275, 326] width 56 height 40
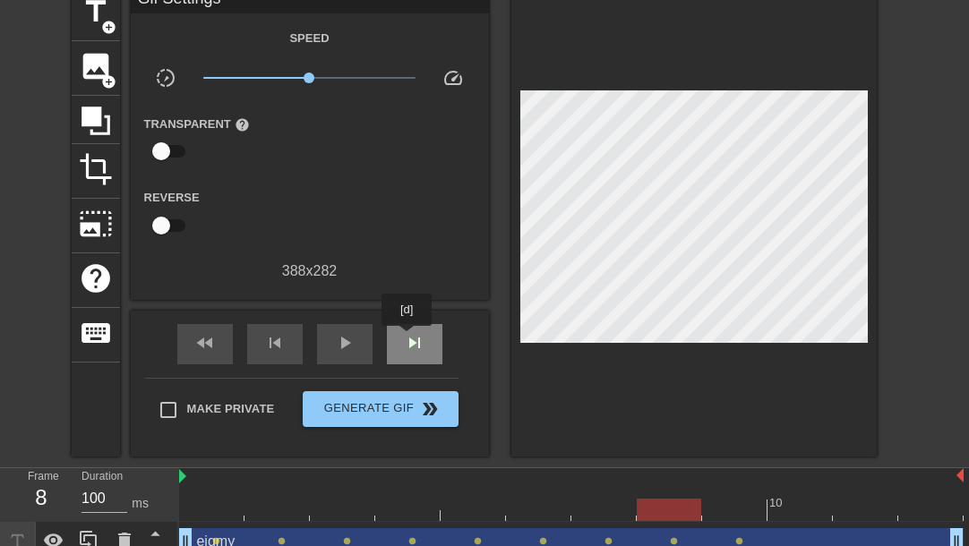
click at [410, 339] on span "skip_next" at bounding box center [414, 342] width 21 height 21
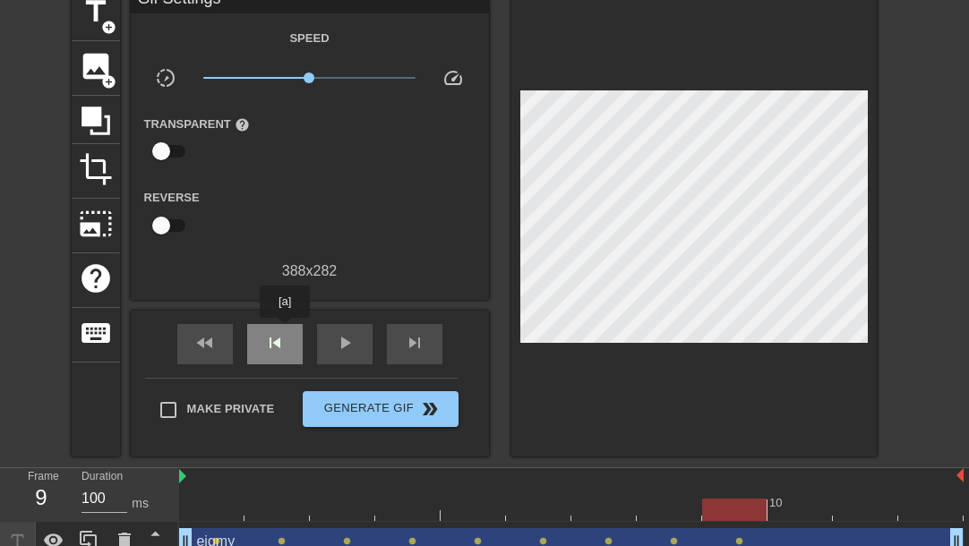
click at [285, 332] on span "skip_previous" at bounding box center [274, 342] width 21 height 21
click at [283, 355] on div "skip_previous" at bounding box center [275, 344] width 56 height 40
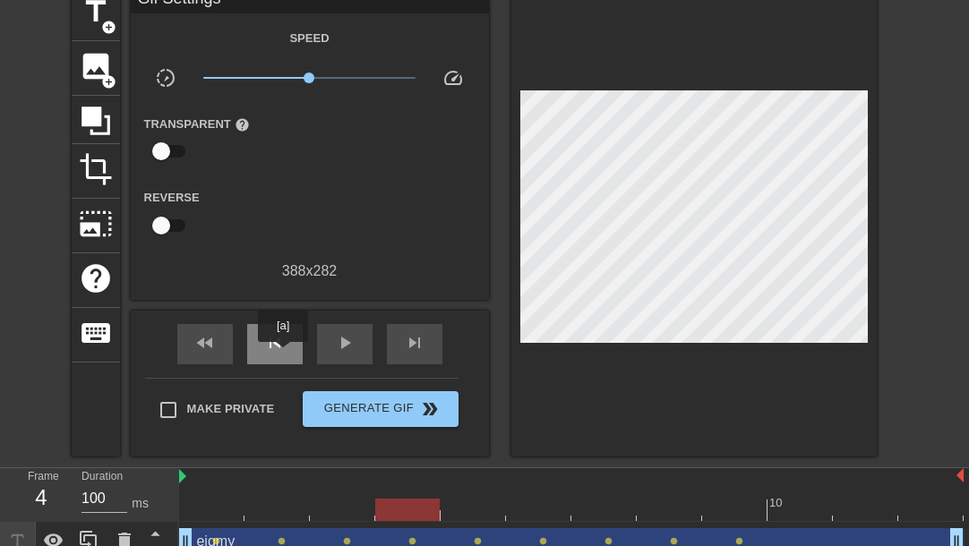
click at [283, 355] on div "skip_previous" at bounding box center [275, 344] width 56 height 40
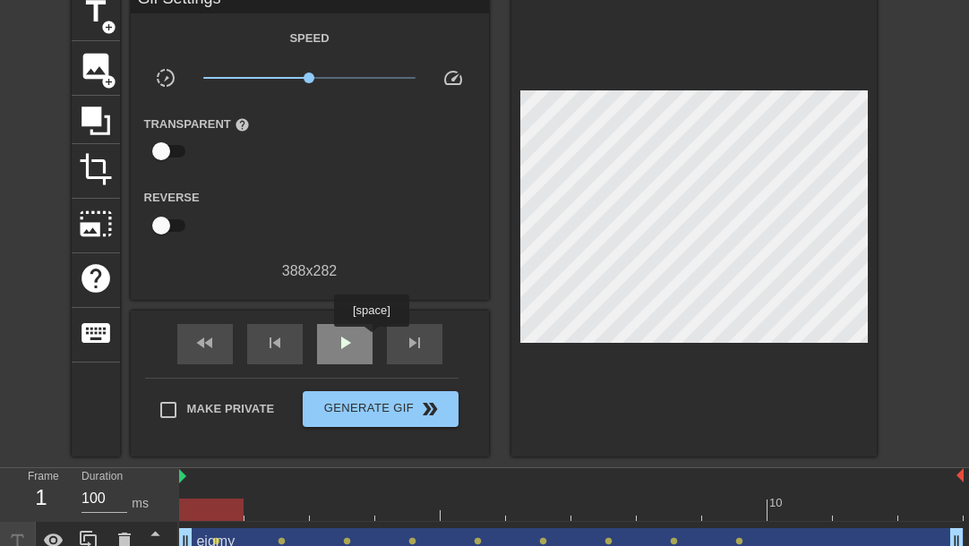
click at [371, 339] on div "play_arrow" at bounding box center [345, 344] width 56 height 40
click at [367, 339] on div "pause" at bounding box center [345, 344] width 56 height 40
click at [367, 339] on div "play_arrow" at bounding box center [345, 344] width 56 height 40
click at [367, 339] on div "pause" at bounding box center [345, 344] width 56 height 40
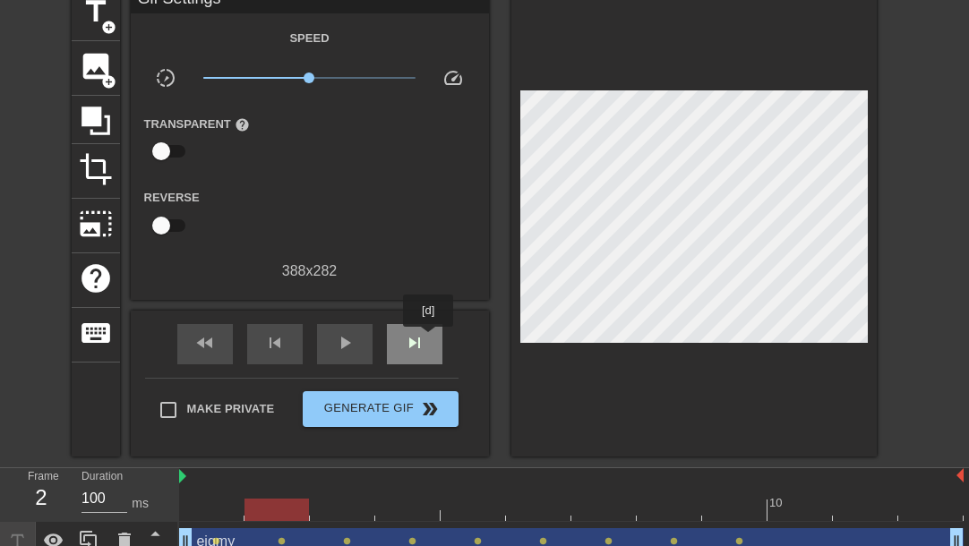
click at [429, 339] on div "skip_next" at bounding box center [415, 344] width 56 height 40
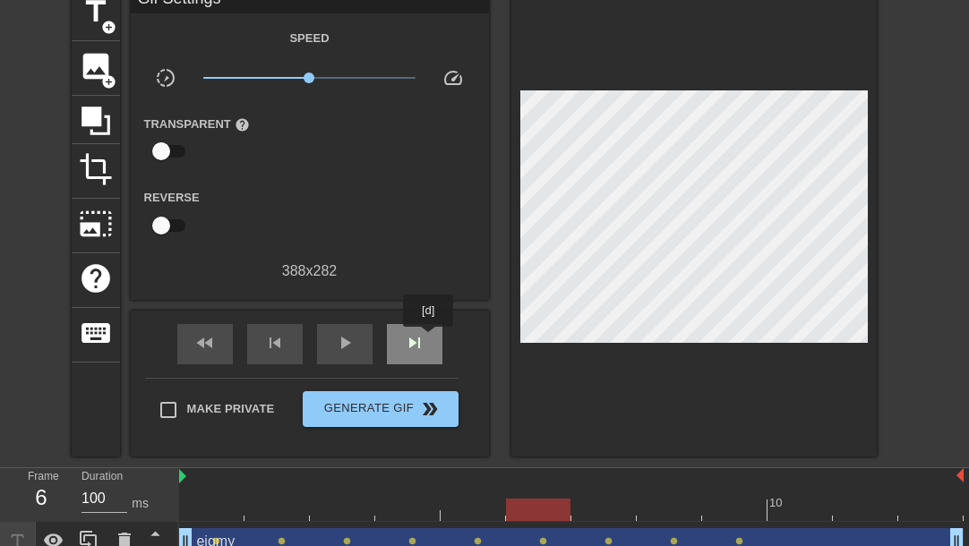
click at [429, 339] on div "skip_next" at bounding box center [415, 344] width 56 height 40
click at [405, 327] on div "skip_next" at bounding box center [415, 344] width 56 height 40
click at [411, 321] on div "fast_rewind skip_previous play_arrow skip_next" at bounding box center [310, 344] width 292 height 67
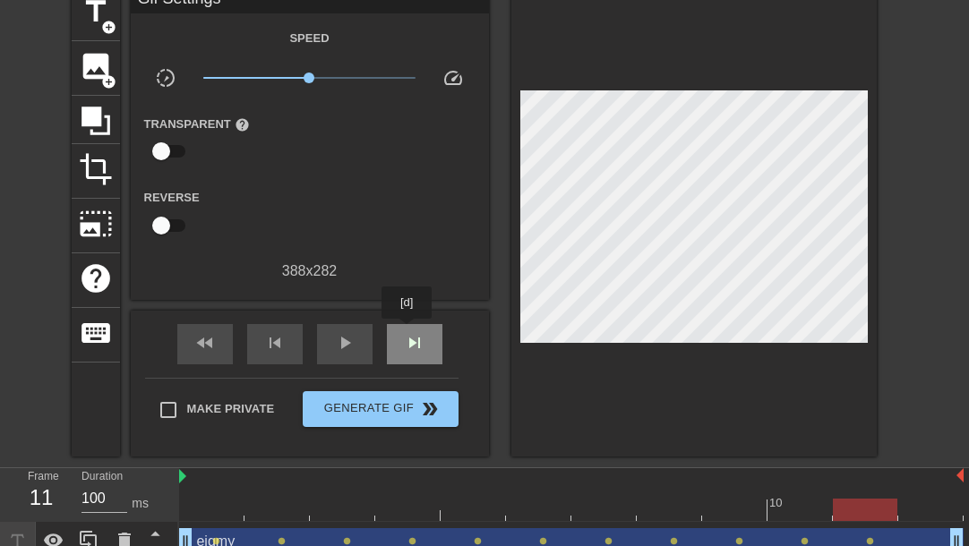
click at [407, 332] on span "skip_next" at bounding box center [414, 342] width 21 height 21
click at [420, 324] on div "skip_next" at bounding box center [415, 344] width 56 height 40
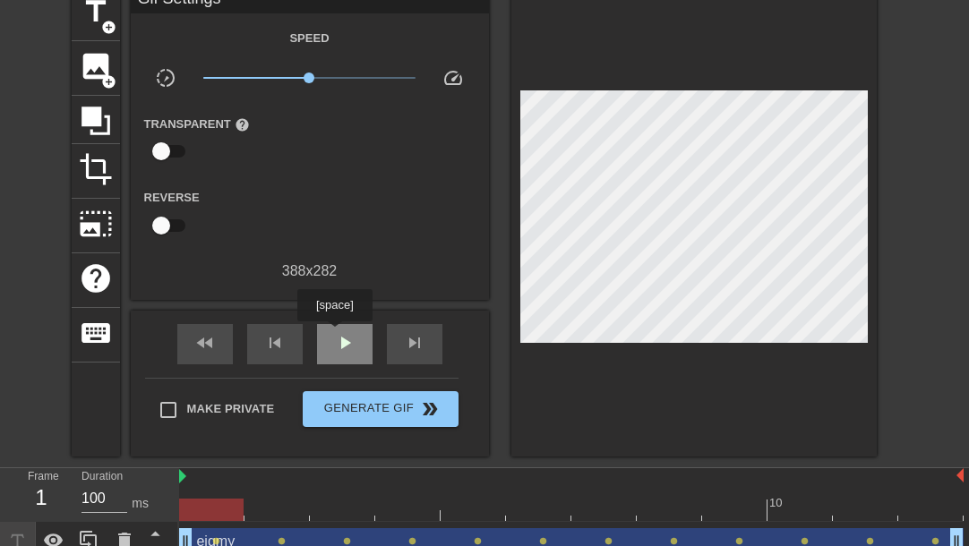
click at [334, 334] on span "play_arrow" at bounding box center [344, 342] width 21 height 21
click at [335, 344] on span "pause" at bounding box center [344, 342] width 21 height 21
click at [336, 344] on span "play_arrow" at bounding box center [344, 342] width 21 height 21
click at [338, 344] on span "pause" at bounding box center [344, 342] width 21 height 21
click at [339, 342] on span "play_arrow" at bounding box center [344, 342] width 21 height 21
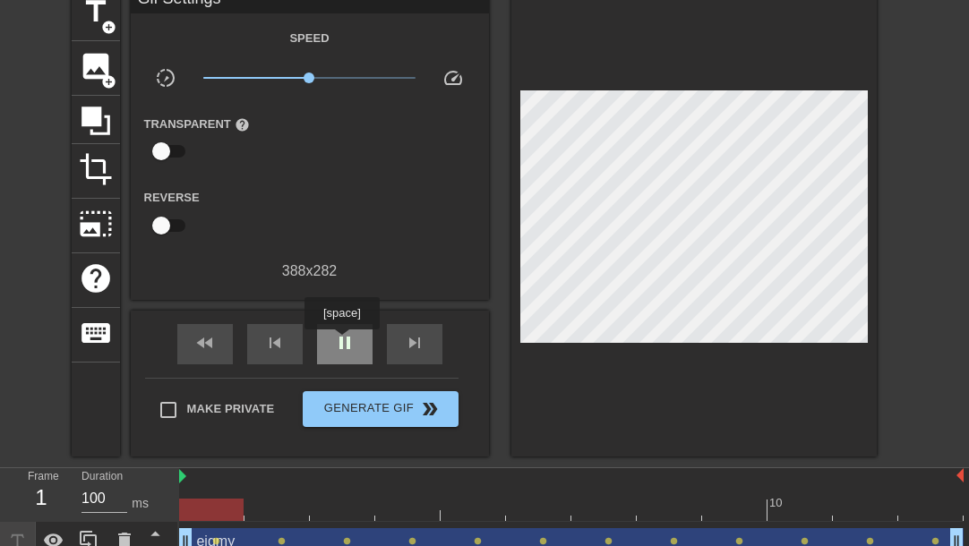
click at [341, 342] on span "pause" at bounding box center [344, 342] width 21 height 21
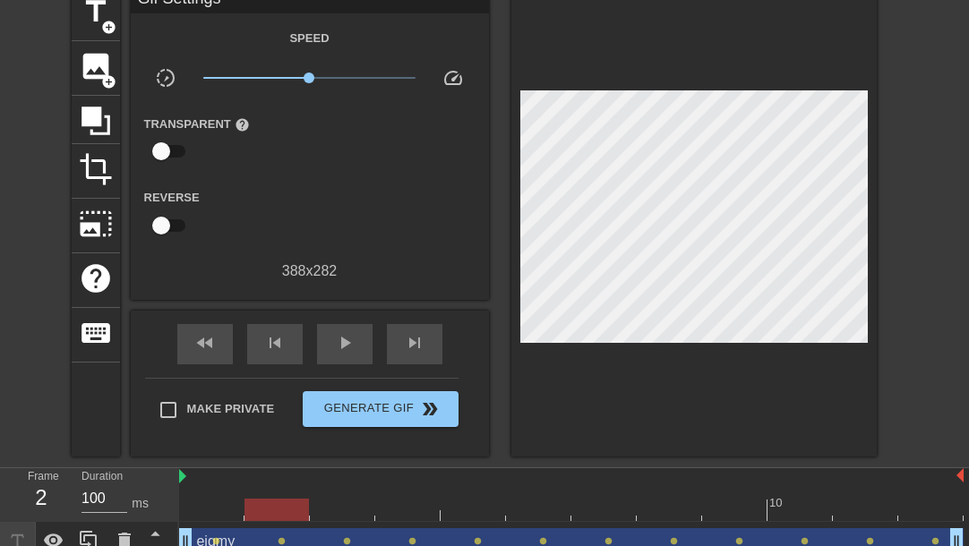
click at [214, 486] on div at bounding box center [211, 497] width 65 height 22
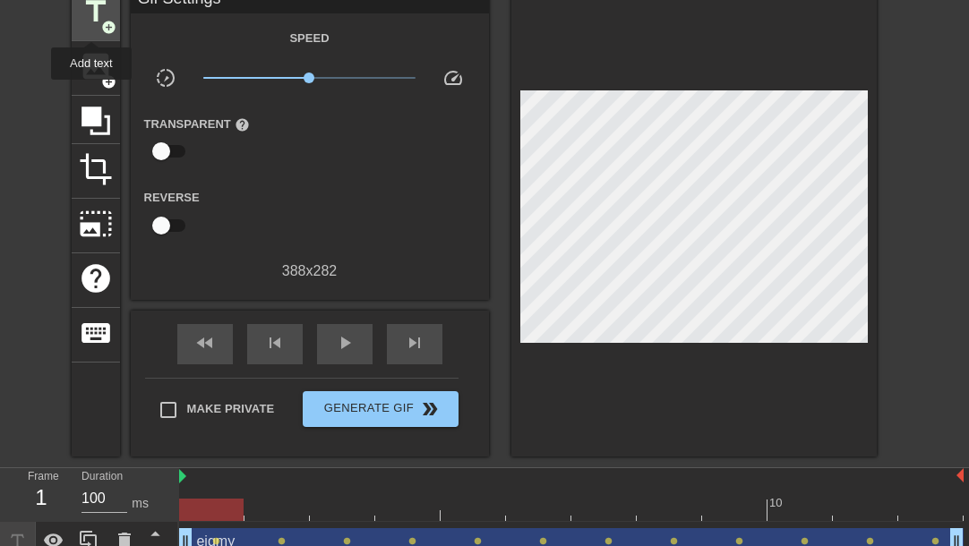
click at [91, 25] on span "title" at bounding box center [96, 12] width 34 height 34
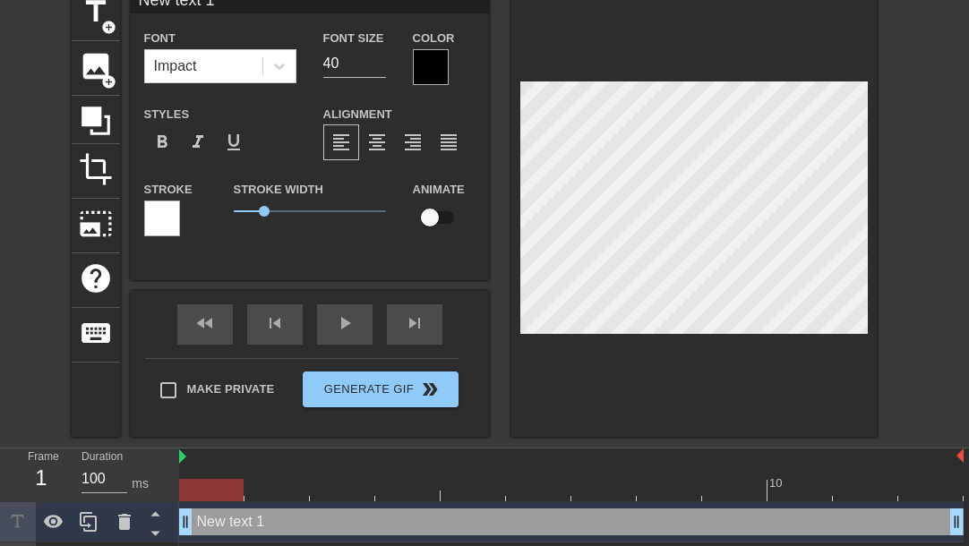
scroll to position [0, 0]
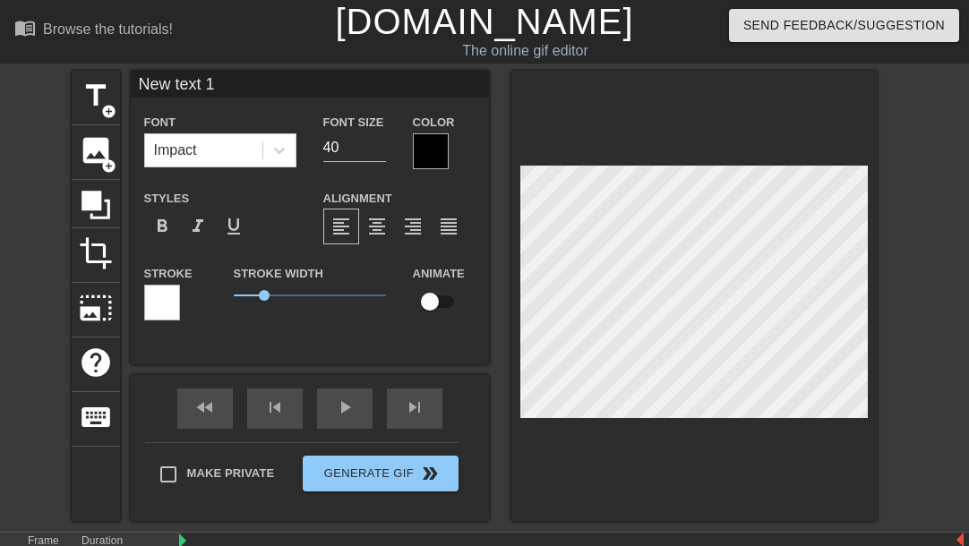
drag, startPoint x: 239, startPoint y: 5, endPoint x: 90, endPoint y: 5, distance: 148.6
click at [90, 5] on div "menu_book Browse the tutorials! [DOMAIN_NAME] The online gif editor Send Feedba…" at bounding box center [484, 333] width 969 height 667
type input "Me"
drag, startPoint x: 355, startPoint y: 150, endPoint x: 305, endPoint y: 150, distance: 50.1
click at [305, 150] on div "Font Impact Font Size 40 Color" at bounding box center [310, 140] width 358 height 58
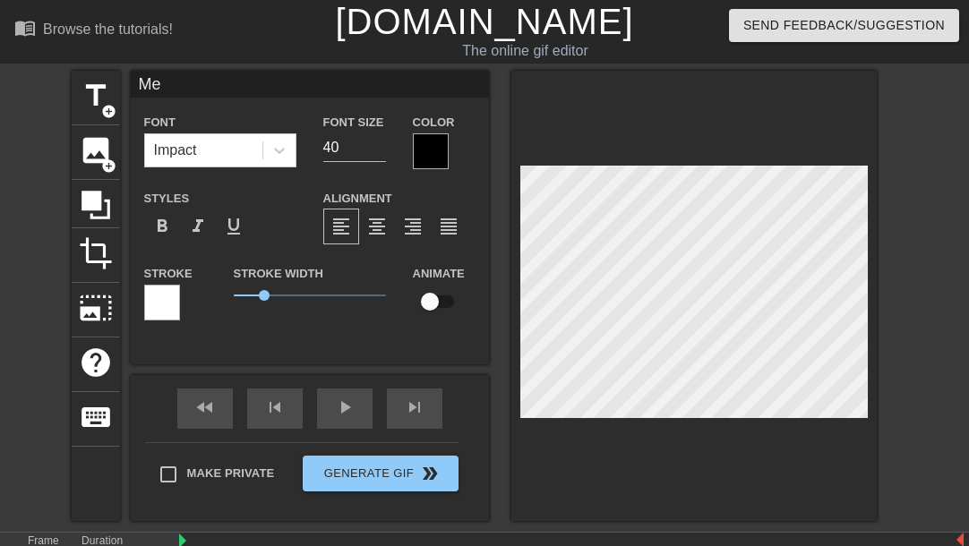
click at [427, 149] on div at bounding box center [431, 151] width 36 height 36
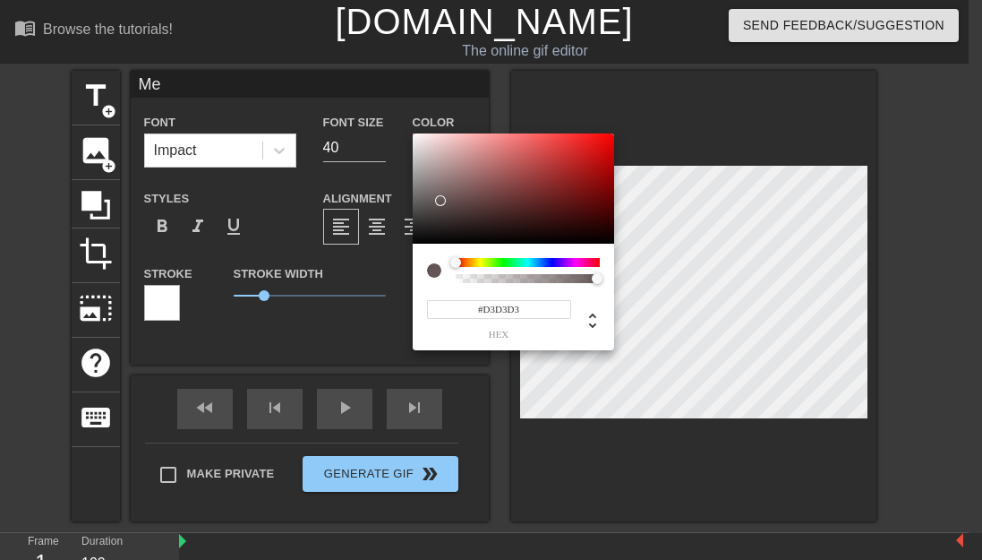
type input "#FFFFFF"
drag, startPoint x: 442, startPoint y: 201, endPoint x: 354, endPoint y: 90, distance: 142.1
click at [364, 90] on div "#FFFFFF hex" at bounding box center [491, 280] width 982 height 560
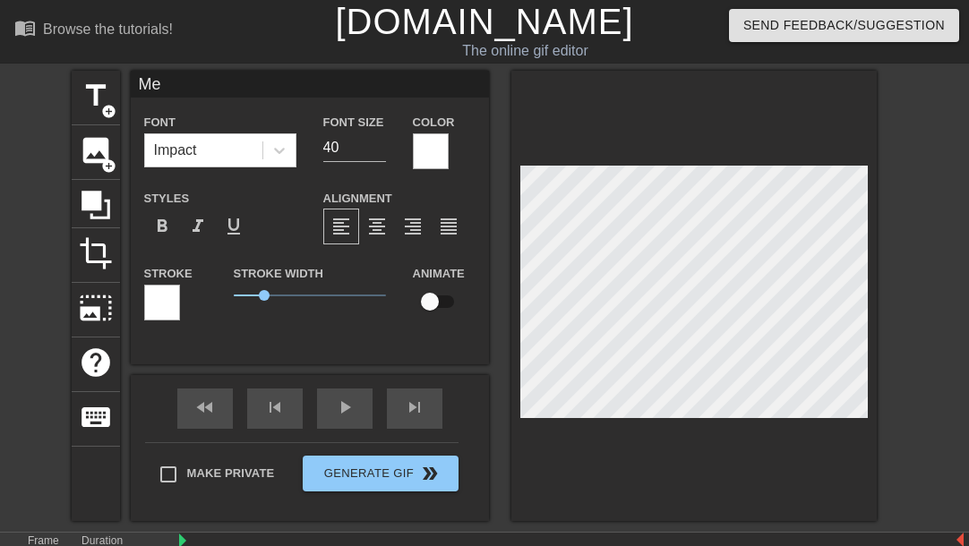
click at [172, 295] on div at bounding box center [162, 303] width 36 height 36
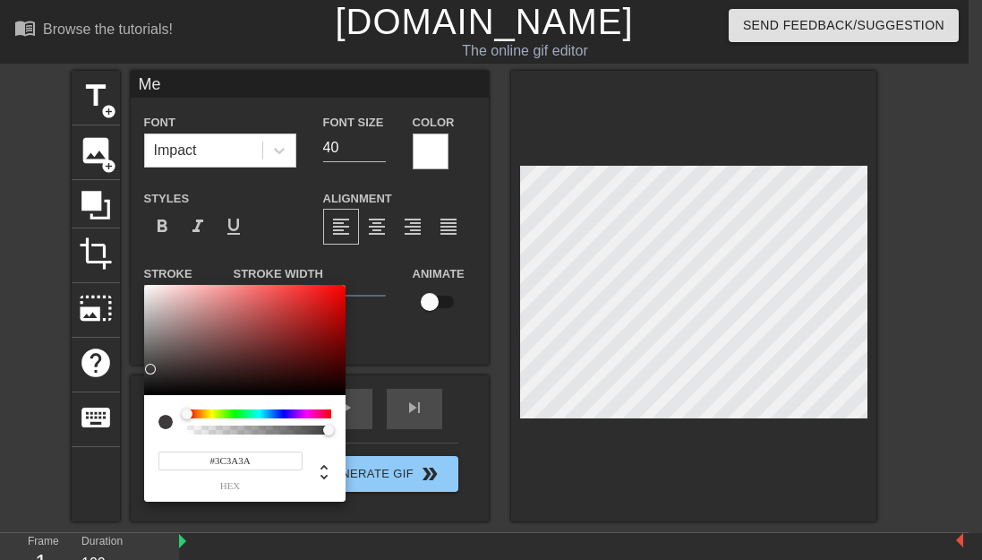
type input "#000000"
drag, startPoint x: 150, startPoint y: 369, endPoint x: 347, endPoint y: 349, distance: 197.1
click at [117, 432] on div "#000000 hex" at bounding box center [491, 280] width 982 height 560
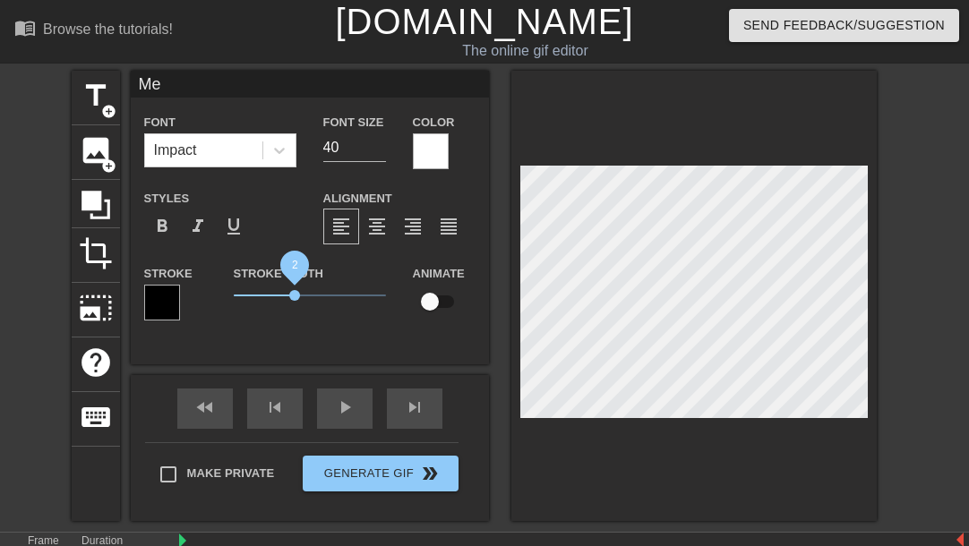
drag, startPoint x: 265, startPoint y: 295, endPoint x: 294, endPoint y: 295, distance: 28.7
click at [294, 295] on span "2" at bounding box center [294, 295] width 11 height 11
click at [334, 321] on div "Stroke Width 2" at bounding box center [309, 299] width 179 height 74
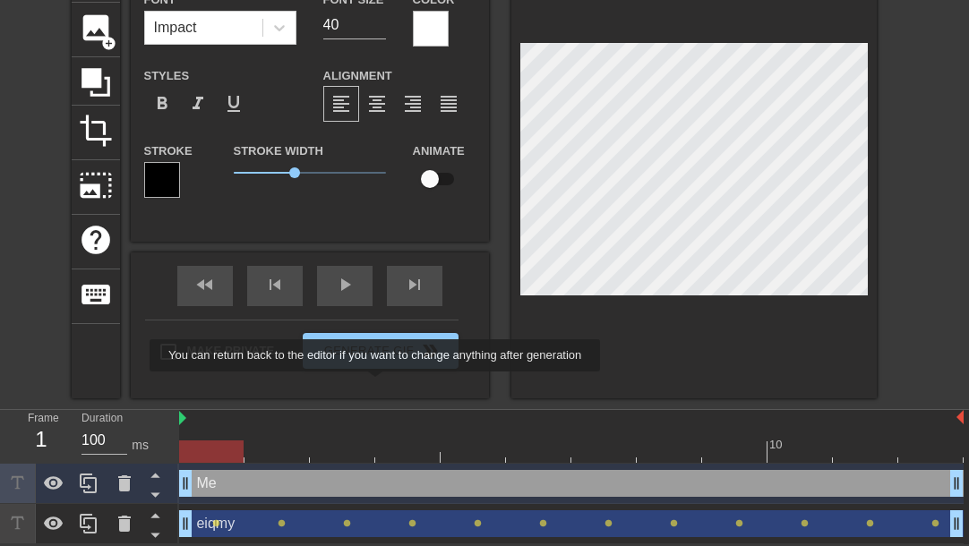
scroll to position [124, 0]
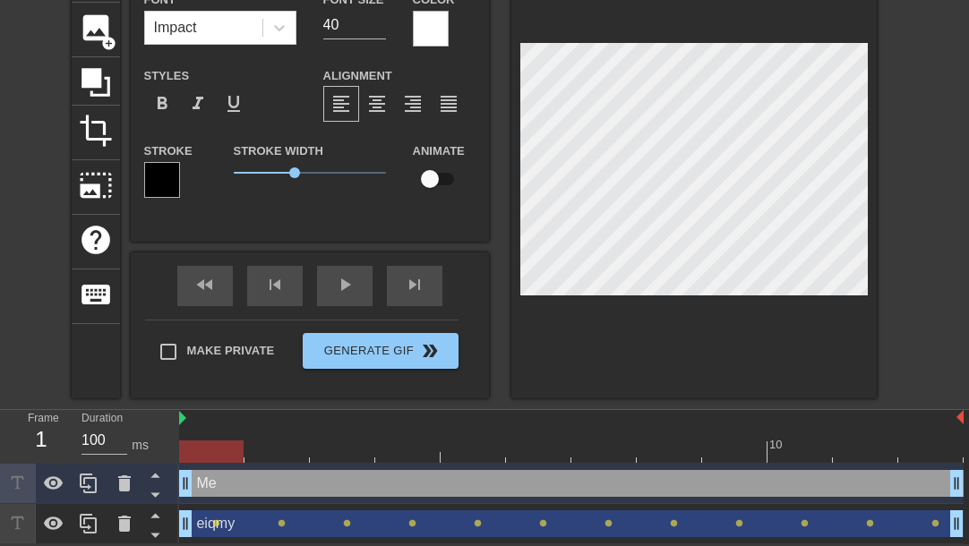
click at [381, 487] on div "Me drag_handle drag_handle" at bounding box center [571, 483] width 784 height 27
click at [372, 518] on div "eiqmy drag_handle drag_handle" at bounding box center [571, 523] width 784 height 27
type input "eiqmy"
checkbox input "true"
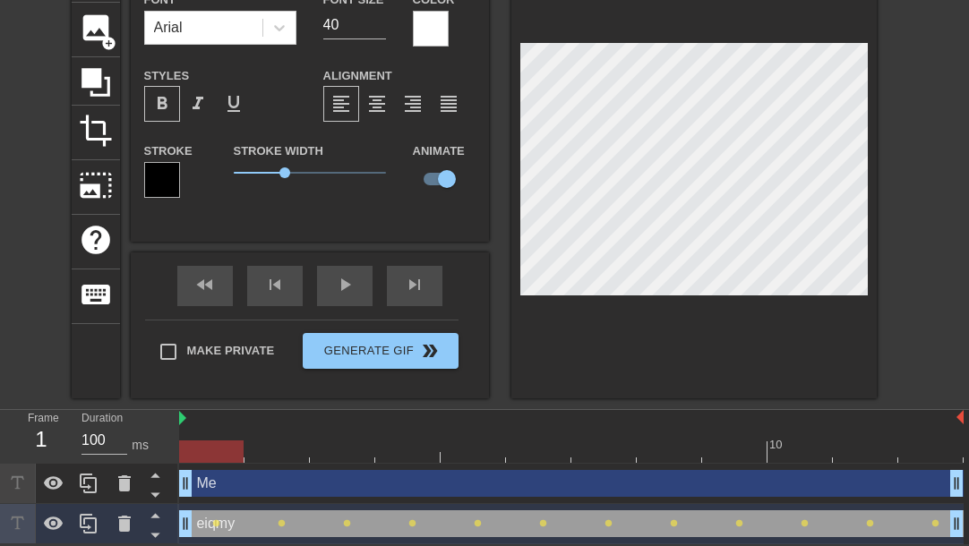
click at [402, 475] on div "Me drag_handle drag_handle" at bounding box center [571, 483] width 784 height 27
type input "Me"
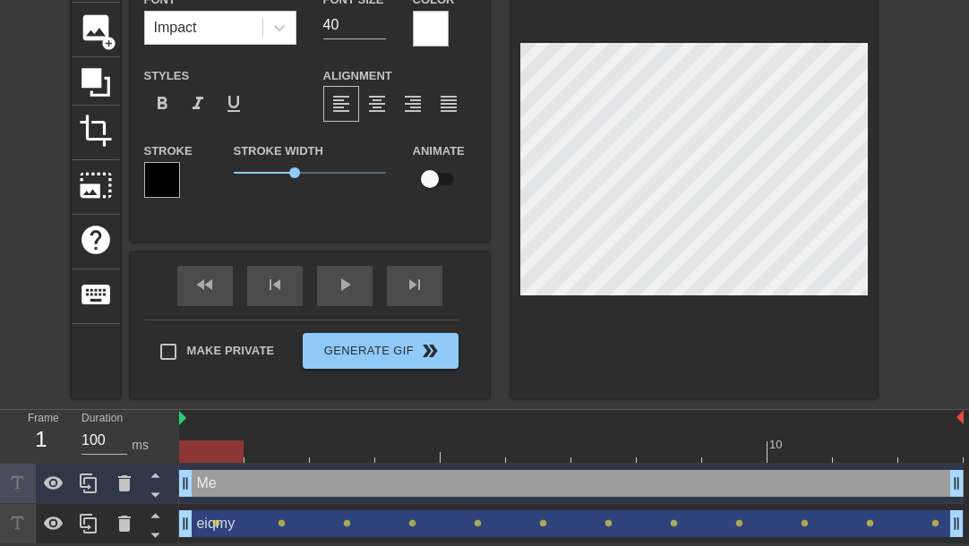
click at [451, 174] on input "checkbox" at bounding box center [430, 179] width 102 height 34
checkbox input "true"
click at [414, 282] on div "skip_next" at bounding box center [415, 286] width 56 height 40
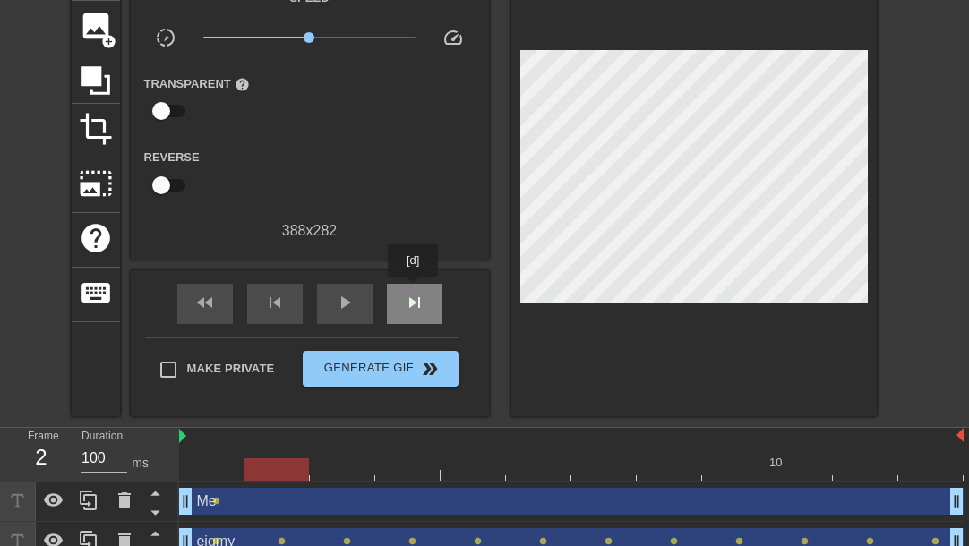
click at [414, 292] on span "skip_next" at bounding box center [414, 302] width 21 height 21
click at [414, 298] on span "skip_next" at bounding box center [414, 302] width 21 height 21
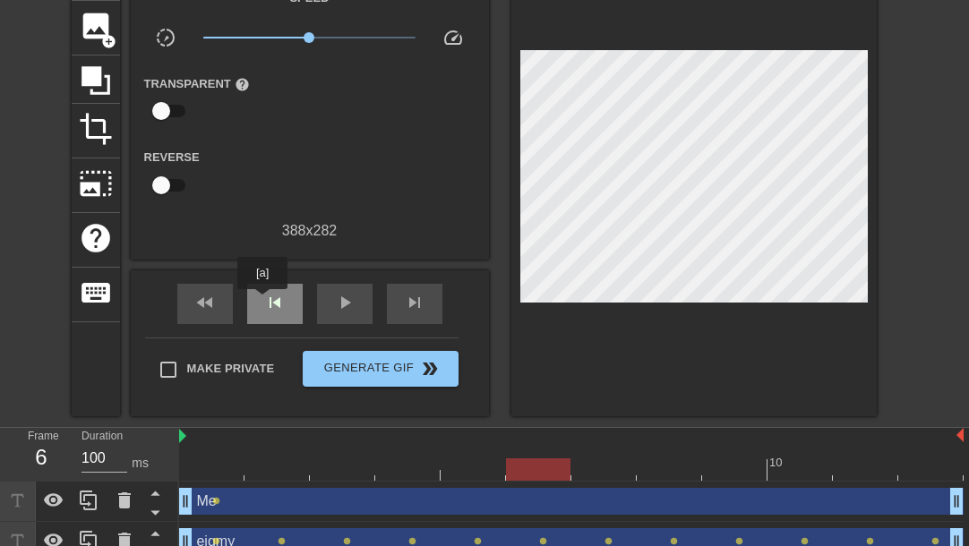
click at [262, 302] on div "skip_previous" at bounding box center [275, 304] width 56 height 40
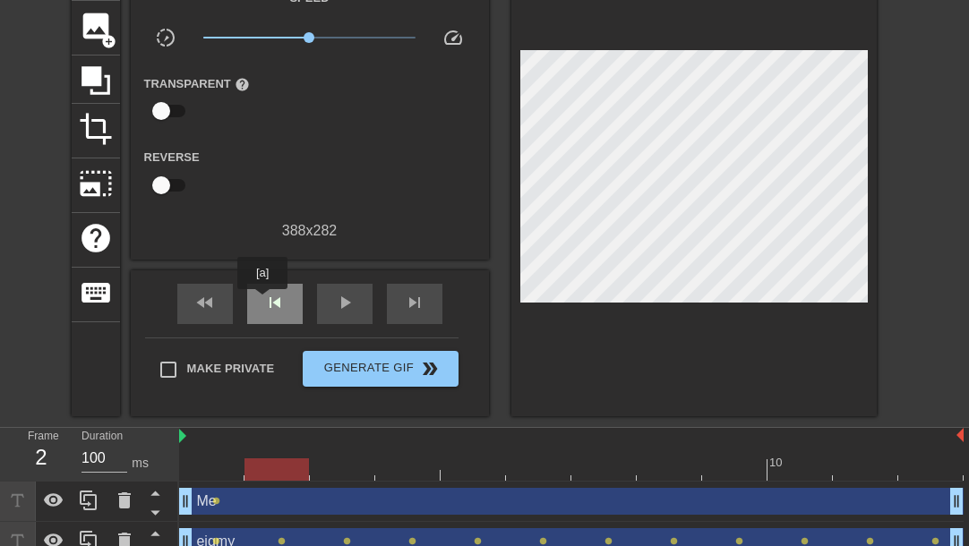
click at [262, 302] on div "skip_previous" at bounding box center [275, 304] width 56 height 40
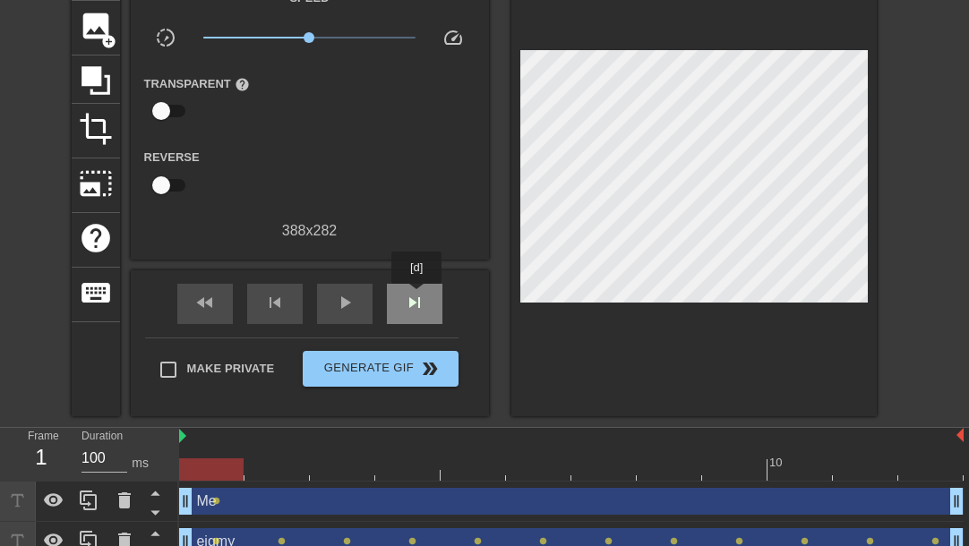
click at [416, 296] on span "skip_next" at bounding box center [414, 302] width 21 height 21
click at [411, 304] on span "skip_next" at bounding box center [414, 302] width 21 height 21
click at [395, 291] on div "skip_next" at bounding box center [415, 304] width 56 height 40
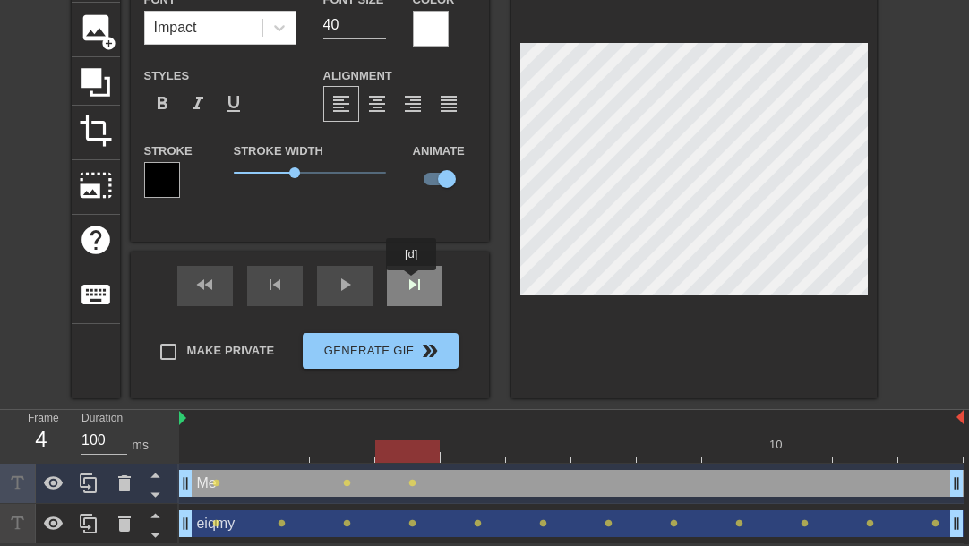
click at [412, 283] on div "skip_next" at bounding box center [415, 286] width 56 height 40
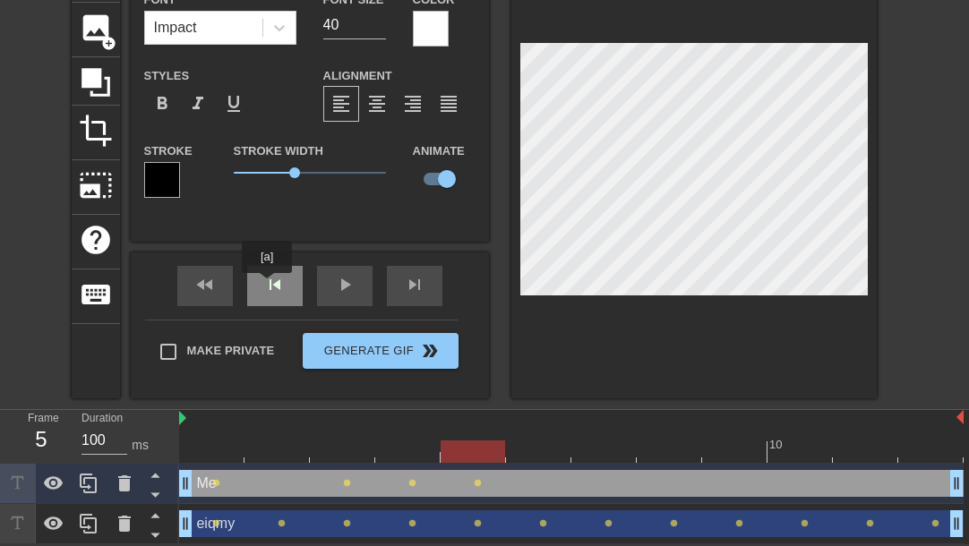
click at [267, 286] on div "skip_previous" at bounding box center [275, 286] width 56 height 40
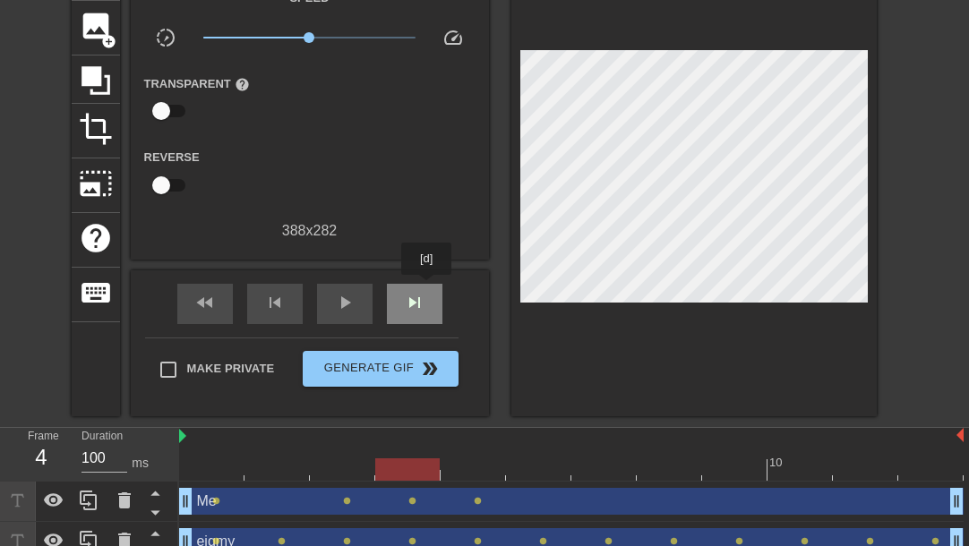
click at [428, 288] on div "skip_next" at bounding box center [415, 304] width 56 height 40
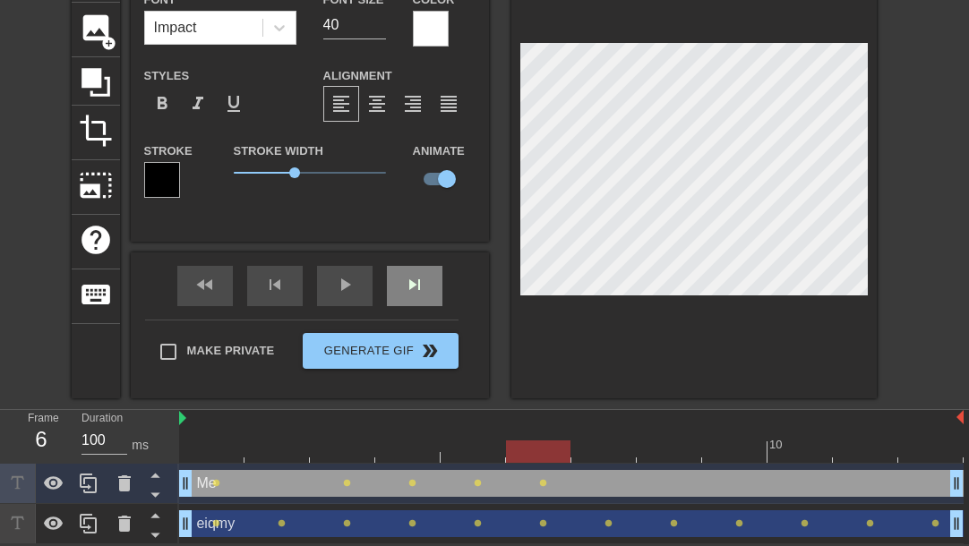
click at [407, 268] on div "Me Font Impact Font Size 40 Color Styles format_bold format_italic format_under…" at bounding box center [310, 173] width 358 height 450
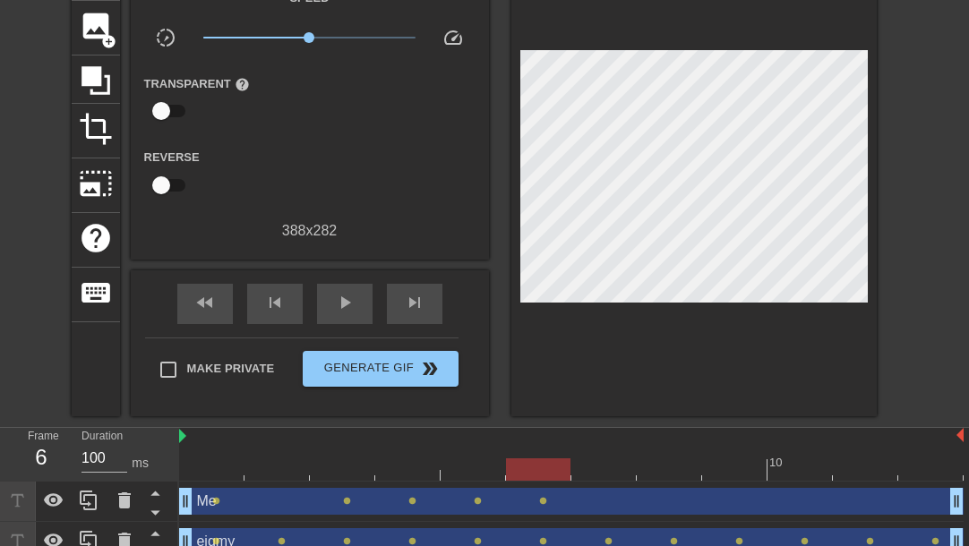
click at [381, 304] on div "fast_rewind skip_previous play_arrow skip_next" at bounding box center [310, 303] width 292 height 67
click at [392, 304] on div "skip_next" at bounding box center [415, 304] width 56 height 40
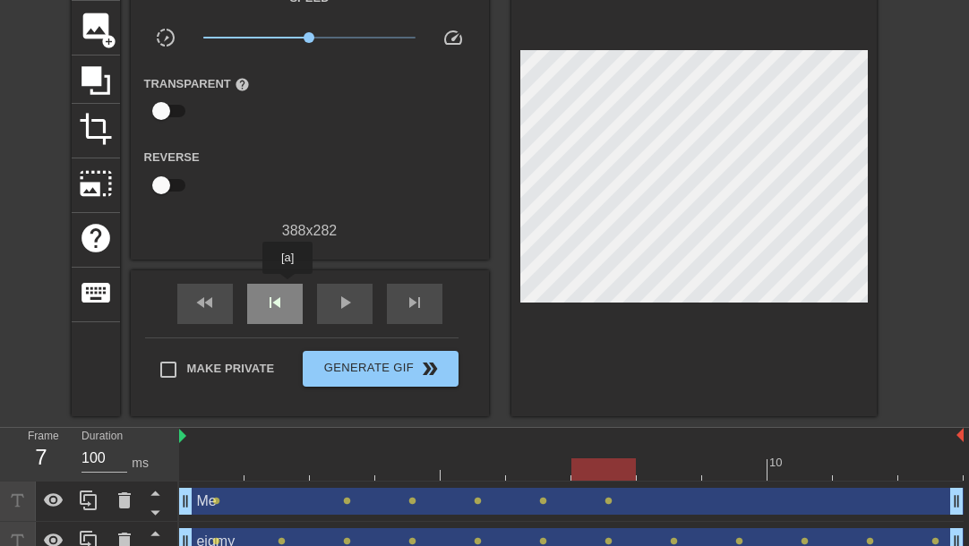
click at [287, 287] on div "skip_previous" at bounding box center [275, 304] width 56 height 40
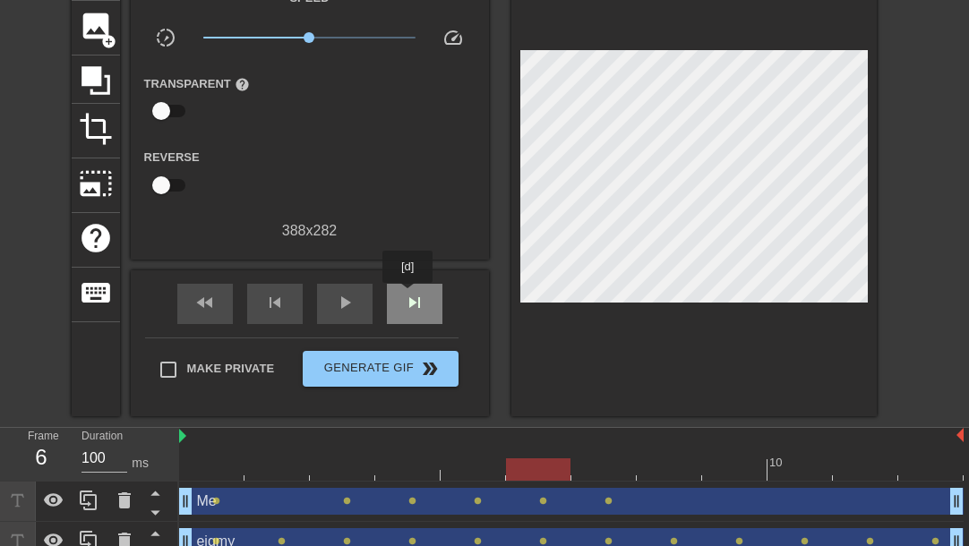
click at [410, 295] on span "skip_next" at bounding box center [414, 302] width 21 height 21
click at [414, 289] on div "skip_next" at bounding box center [415, 304] width 56 height 40
click at [420, 315] on div "skip_next" at bounding box center [415, 304] width 56 height 40
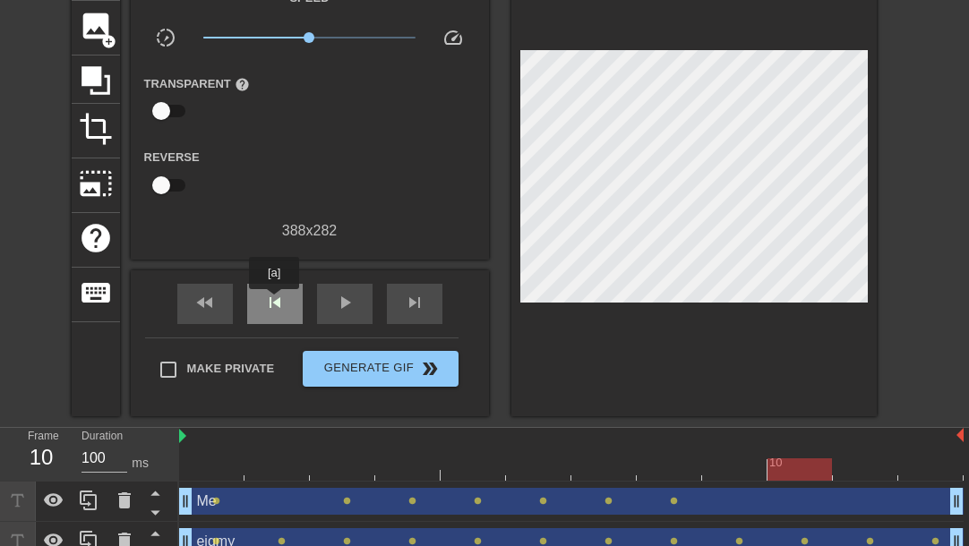
click at [274, 302] on span "skip_previous" at bounding box center [274, 302] width 21 height 21
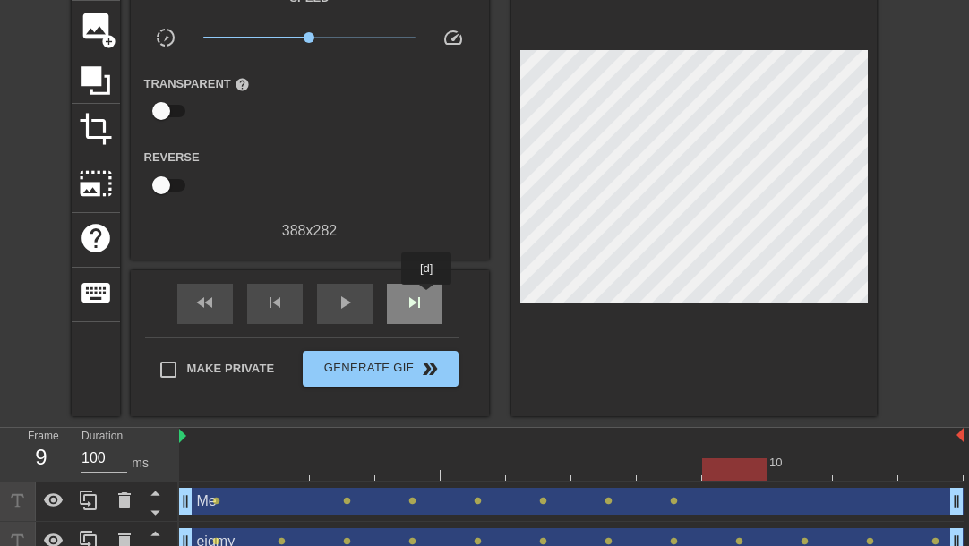
click at [424, 298] on div "skip_next" at bounding box center [415, 304] width 56 height 40
click at [436, 278] on div "fast_rewind skip_previous play_arrow skip_next" at bounding box center [310, 303] width 292 height 67
click at [436, 289] on div "skip_next" at bounding box center [415, 304] width 56 height 40
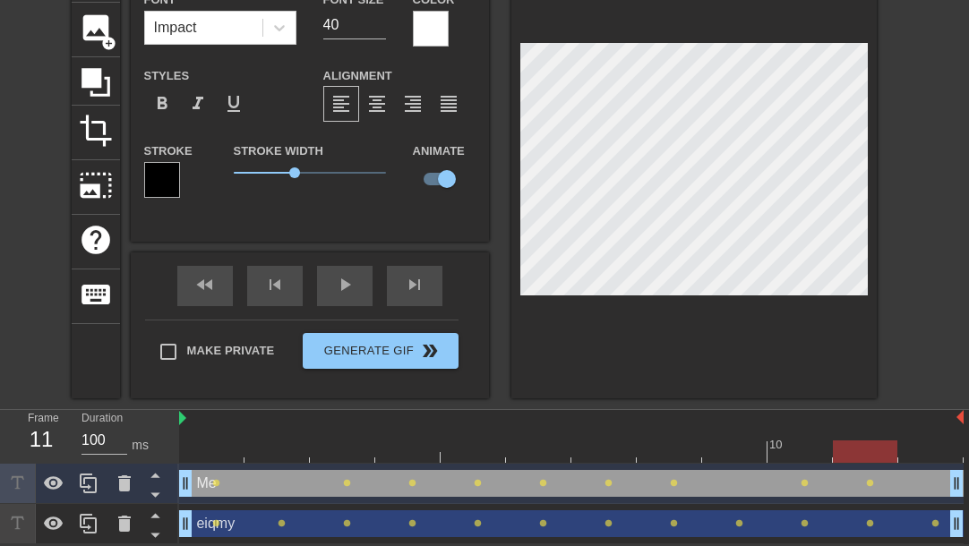
click at [509, 118] on div "title add_circle image add_circle crop photo_size_select_large help keyboard Me…" at bounding box center [474, 173] width 805 height 450
click at [347, 281] on div "fast_rewind skip_previous play_arrow skip_next" at bounding box center [310, 286] width 292 height 67
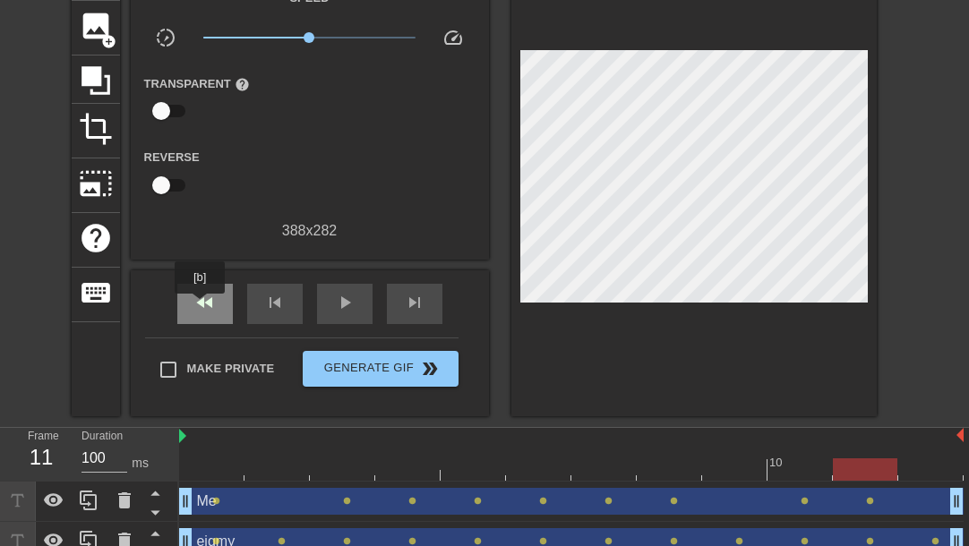
click at [201, 306] on span "fast_rewind" at bounding box center [204, 302] width 21 height 21
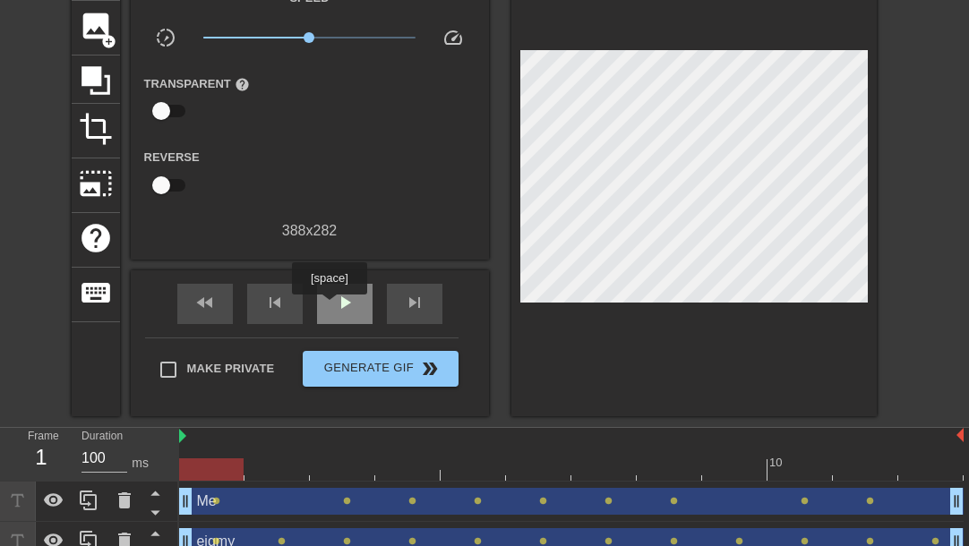
click at [330, 307] on div "play_arrow" at bounding box center [345, 304] width 56 height 40
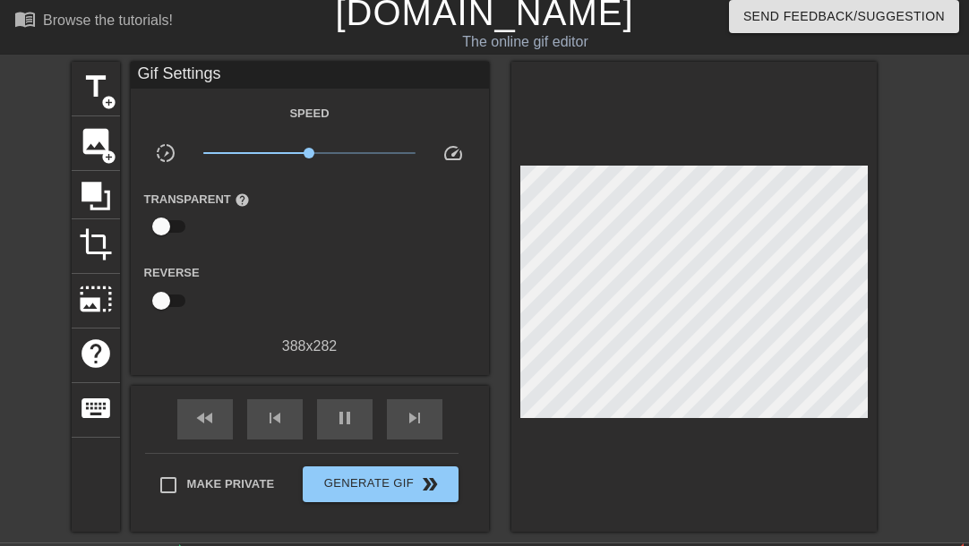
scroll to position [0, 0]
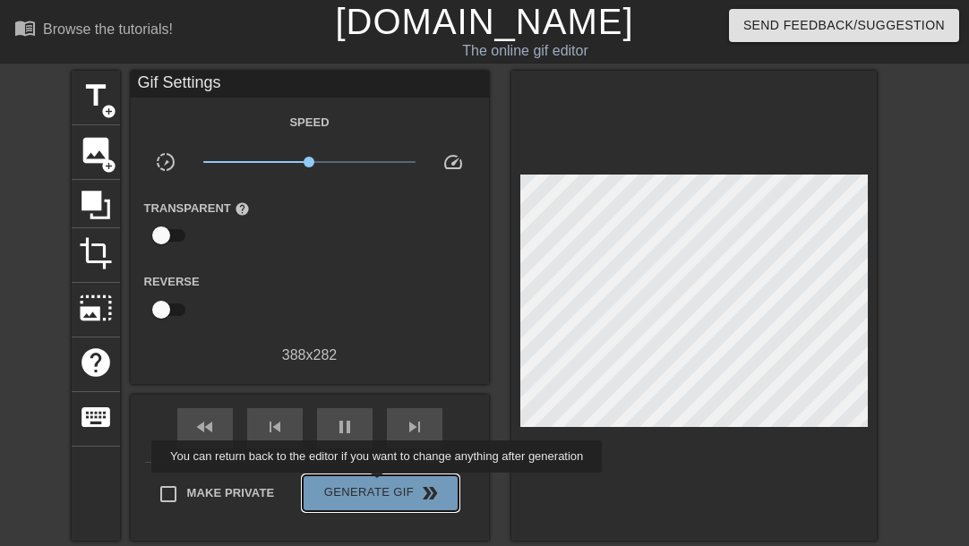
drag, startPoint x: 477, startPoint y: 235, endPoint x: 379, endPoint y: 485, distance: 269.4
click at [379, 485] on span "Generate Gif double_arrow" at bounding box center [380, 493] width 141 height 21
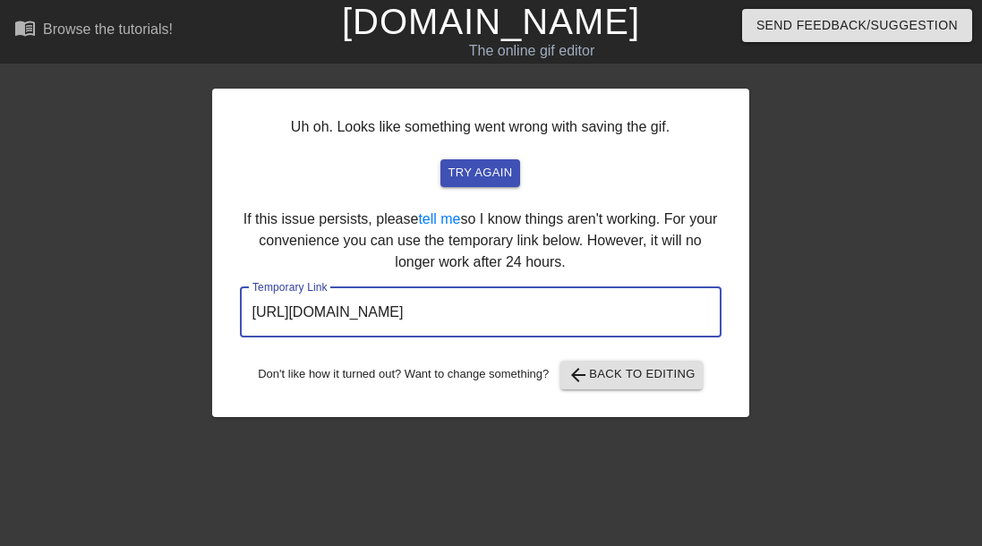
drag, startPoint x: 623, startPoint y: 322, endPoint x: 130, endPoint y: 324, distance: 493.4
click at [130, 324] on div "Uh oh. Looks like something went wrong with saving the gif. try again If this i…" at bounding box center [491, 244] width 982 height 347
click at [645, 375] on span "arrow_back Back to Editing" at bounding box center [632, 374] width 128 height 21
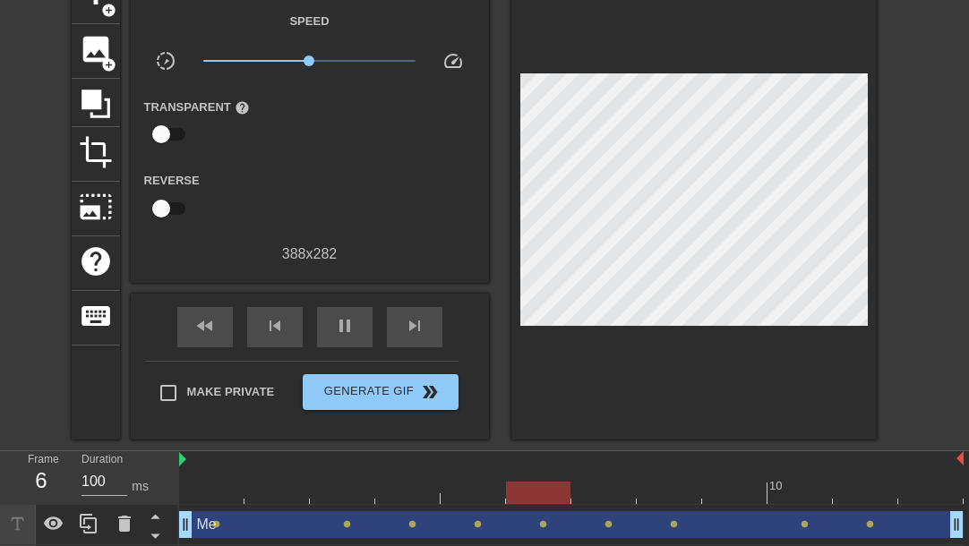
scroll to position [142, 0]
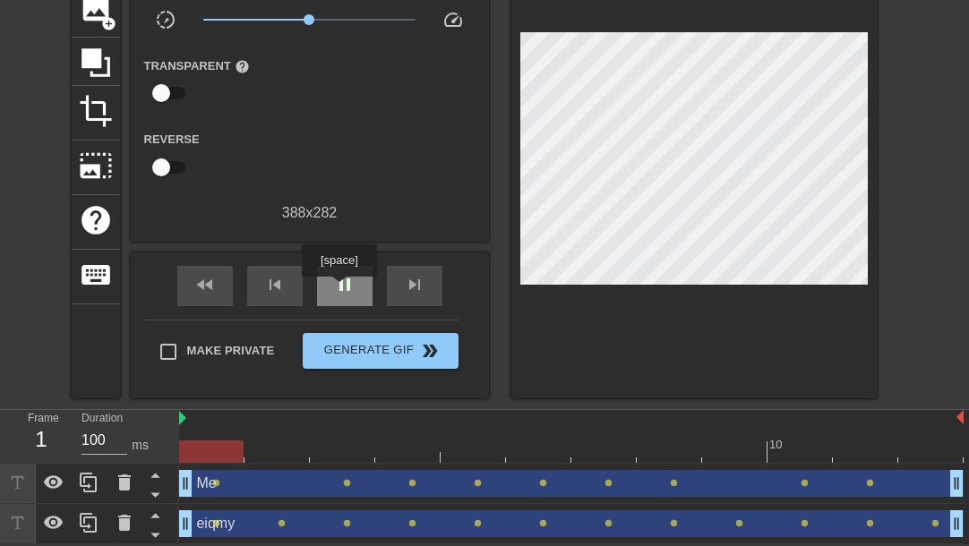
click at [338, 289] on span "pause" at bounding box center [344, 284] width 21 height 21
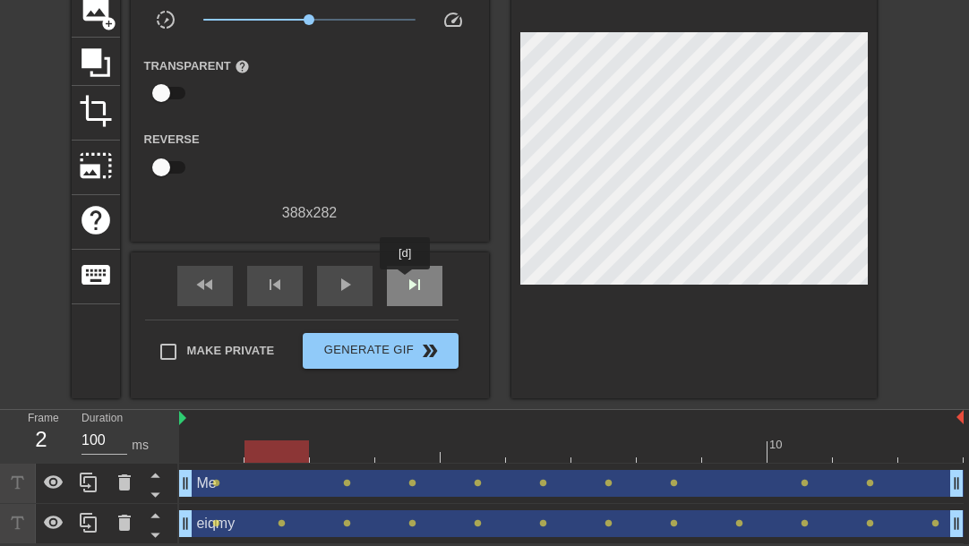
click at [406, 282] on span "skip_next" at bounding box center [414, 284] width 21 height 21
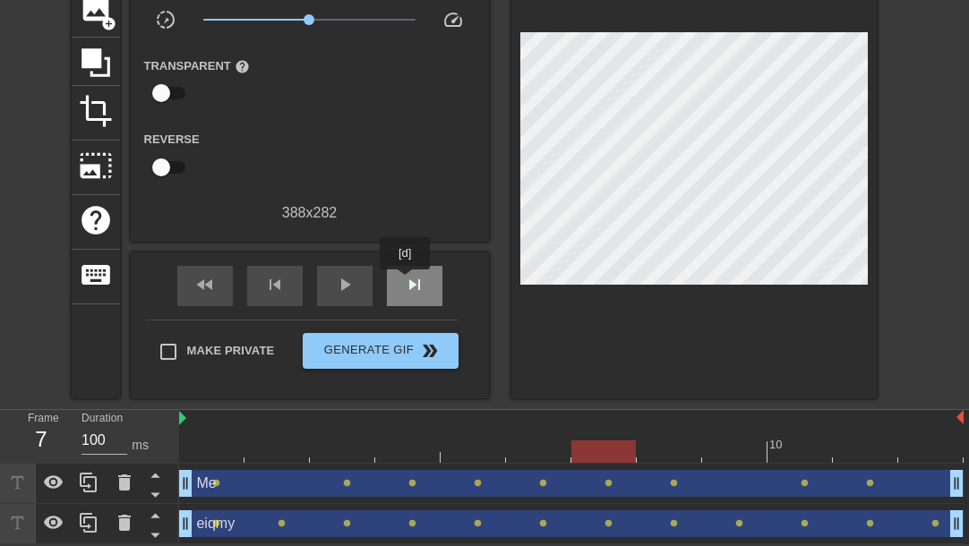
click at [406, 282] on span "skip_next" at bounding box center [414, 284] width 21 height 21
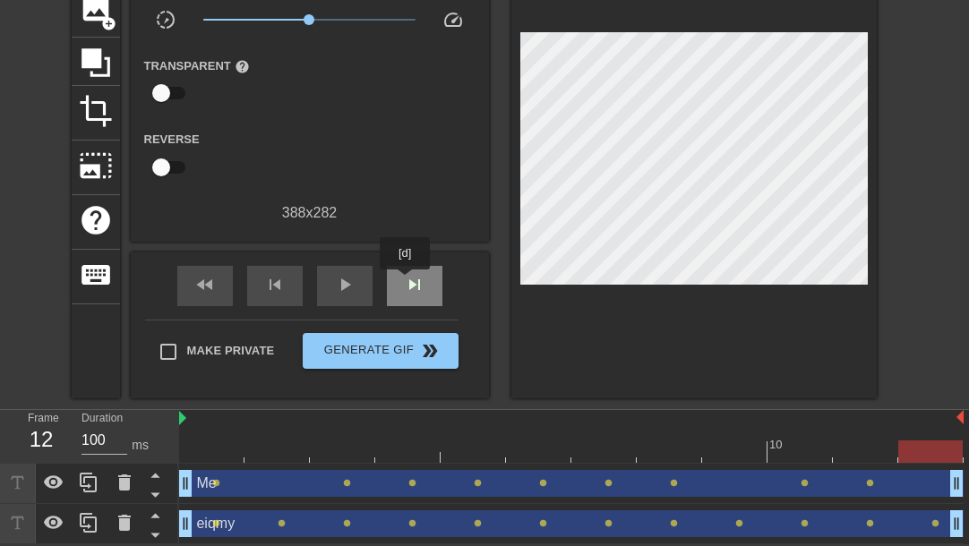
click at [406, 282] on span "skip_next" at bounding box center [414, 284] width 21 height 21
click at [408, 285] on span "skip_next" at bounding box center [414, 284] width 21 height 21
click at [424, 285] on span "skip_next" at bounding box center [414, 284] width 21 height 21
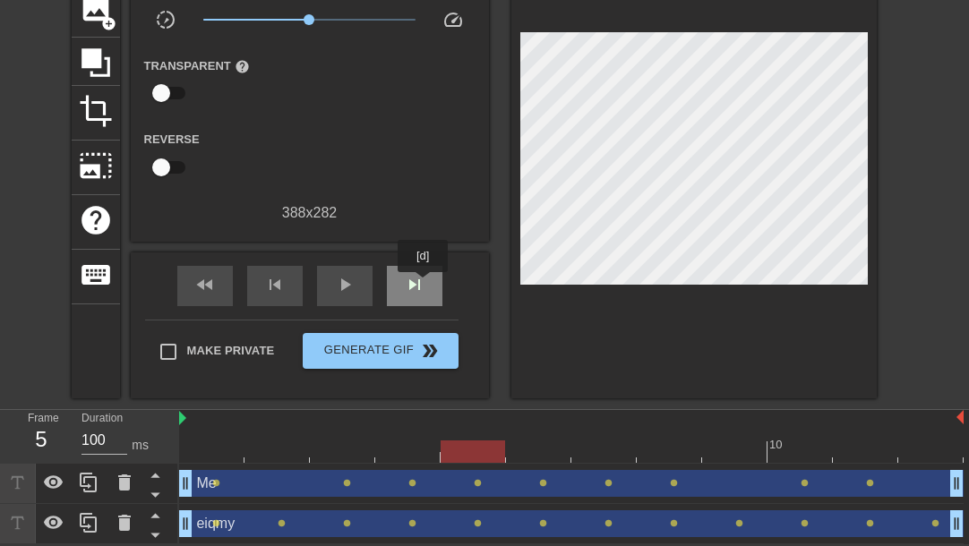
click at [424, 285] on span "skip_next" at bounding box center [414, 284] width 21 height 21
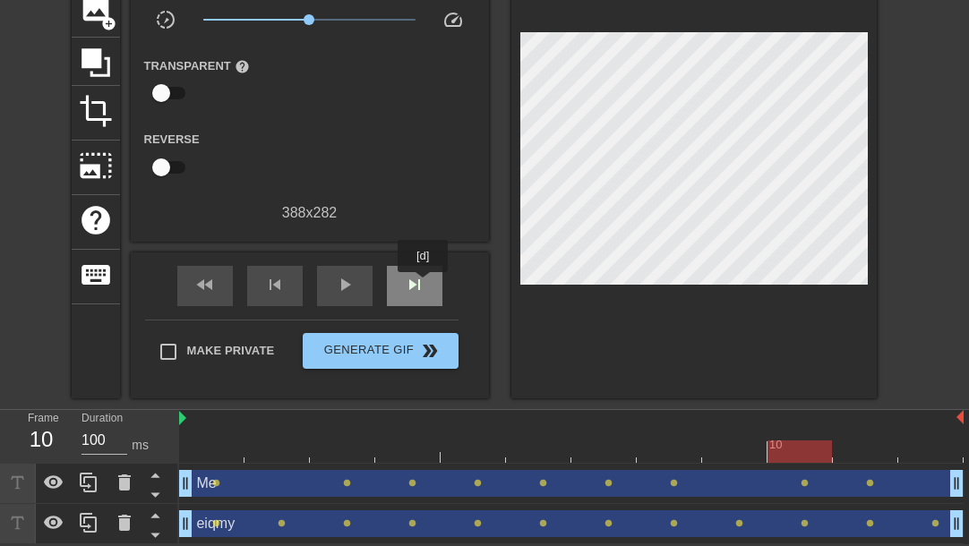
click at [424, 285] on span "skip_next" at bounding box center [414, 284] width 21 height 21
